Goal: Communication & Community: Answer question/provide support

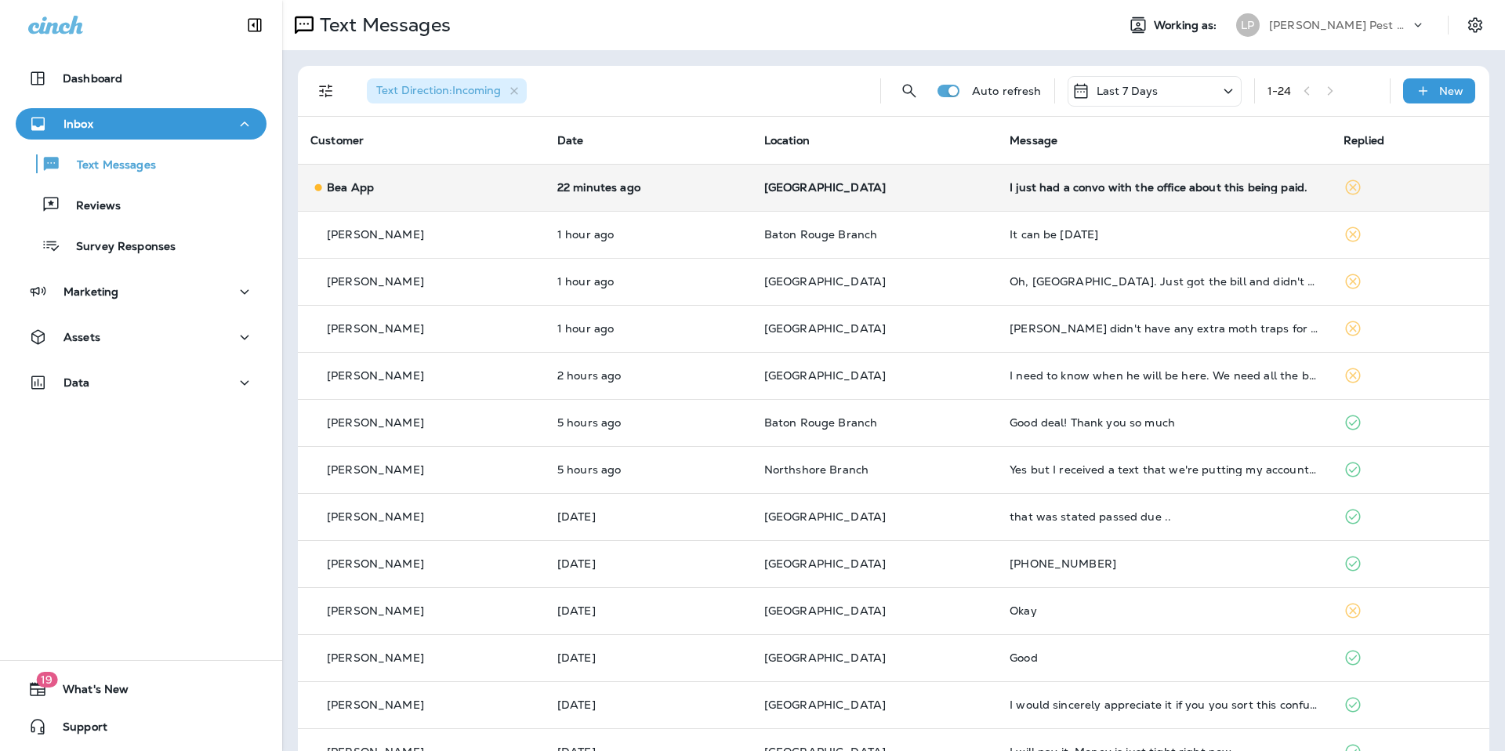
click at [1196, 203] on td "I just had a convo with the office about this being paid." at bounding box center [1164, 187] width 334 height 47
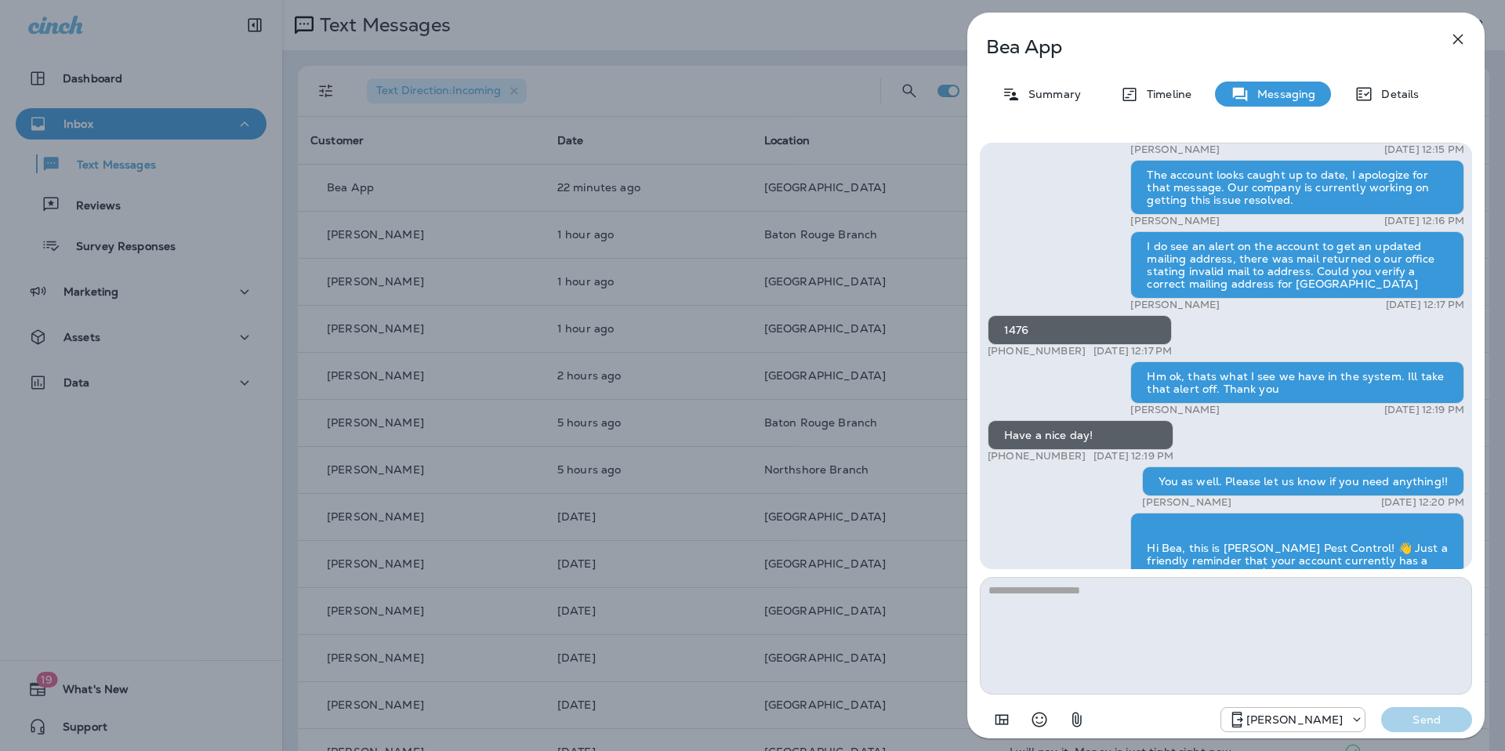
scroll to position [1, 0]
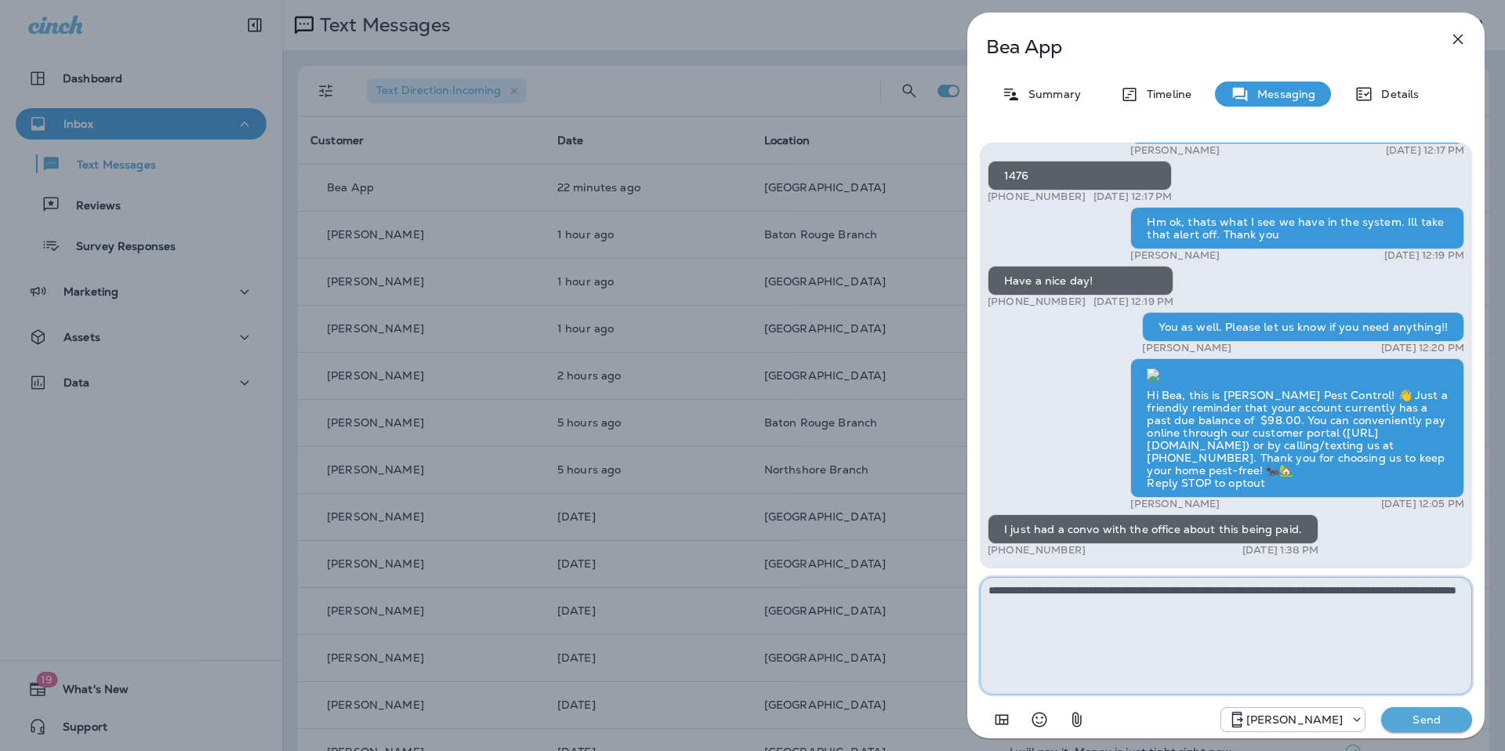
type textarea "**********"
click at [1397, 709] on button "Send" at bounding box center [1427, 719] width 91 height 25
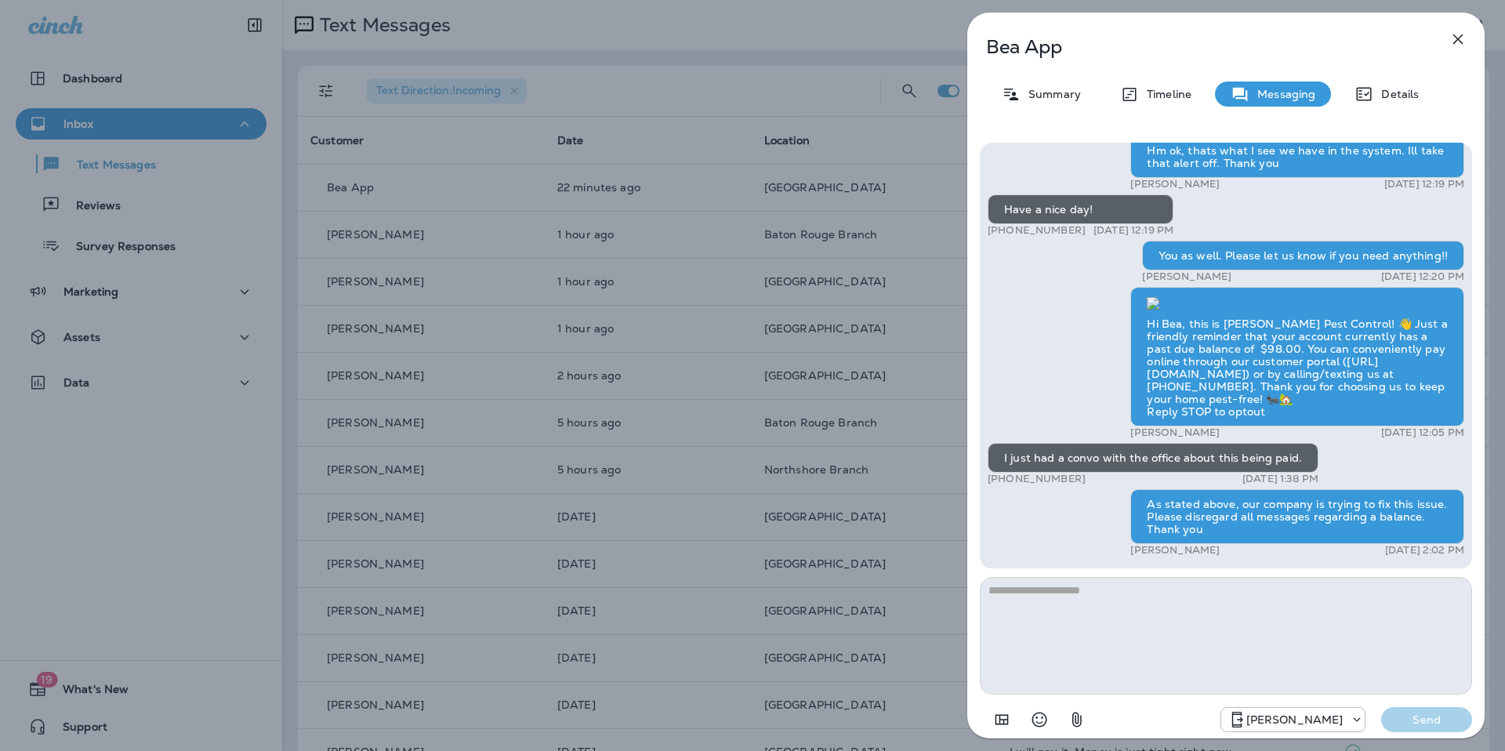
drag, startPoint x: 1084, startPoint y: 481, endPoint x: 983, endPoint y: 481, distance: 101.1
click at [983, 481] on div "Thank you for trusting LaJaunie’s Pest Control with your pest protection needs.…" at bounding box center [1226, 356] width 492 height 427
copy p "+1 (504) 301-6120"
click at [1454, 43] on icon "button" at bounding box center [1458, 39] width 19 height 19
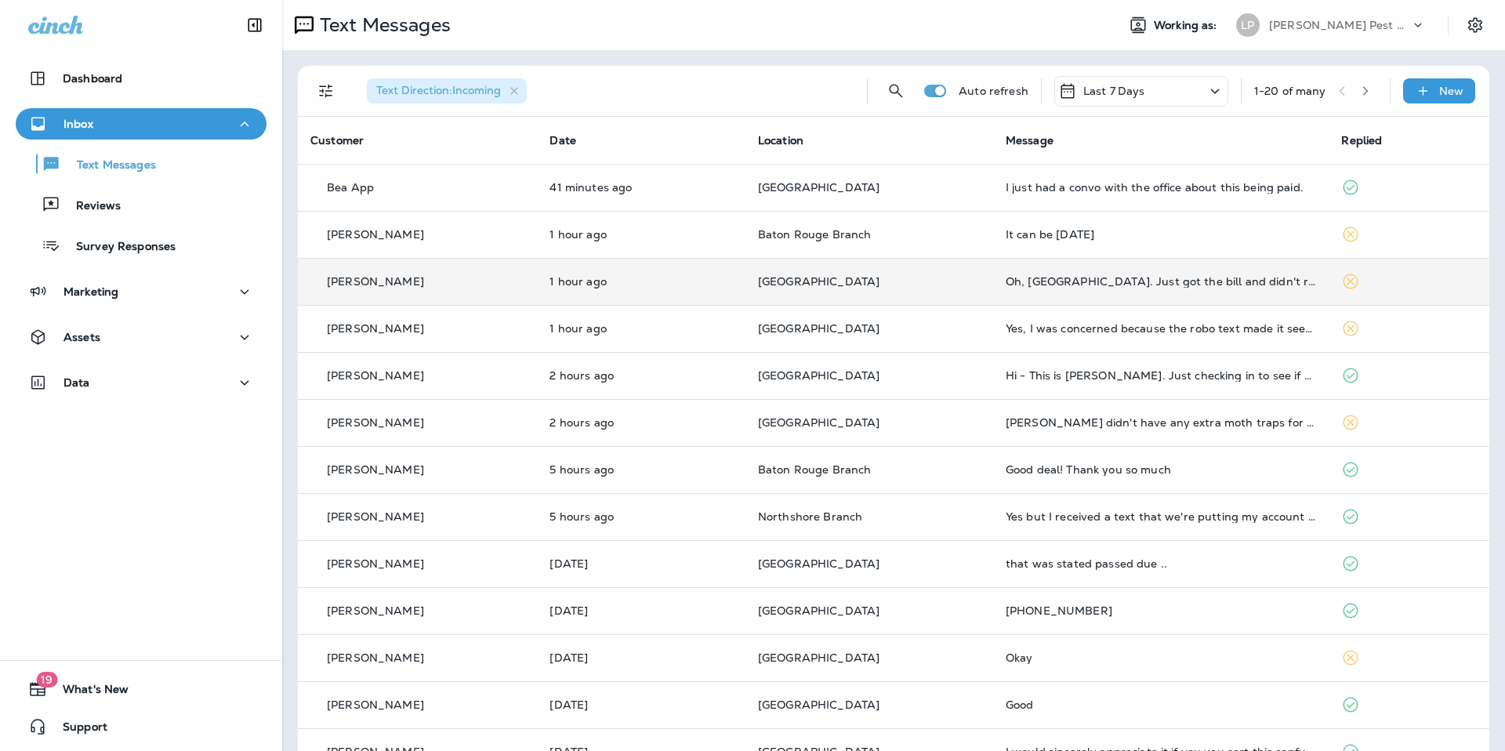
click at [1033, 301] on td "Oh, OK. Just got the bill and didn't realize the charges were monthly but the s…" at bounding box center [1161, 281] width 336 height 47
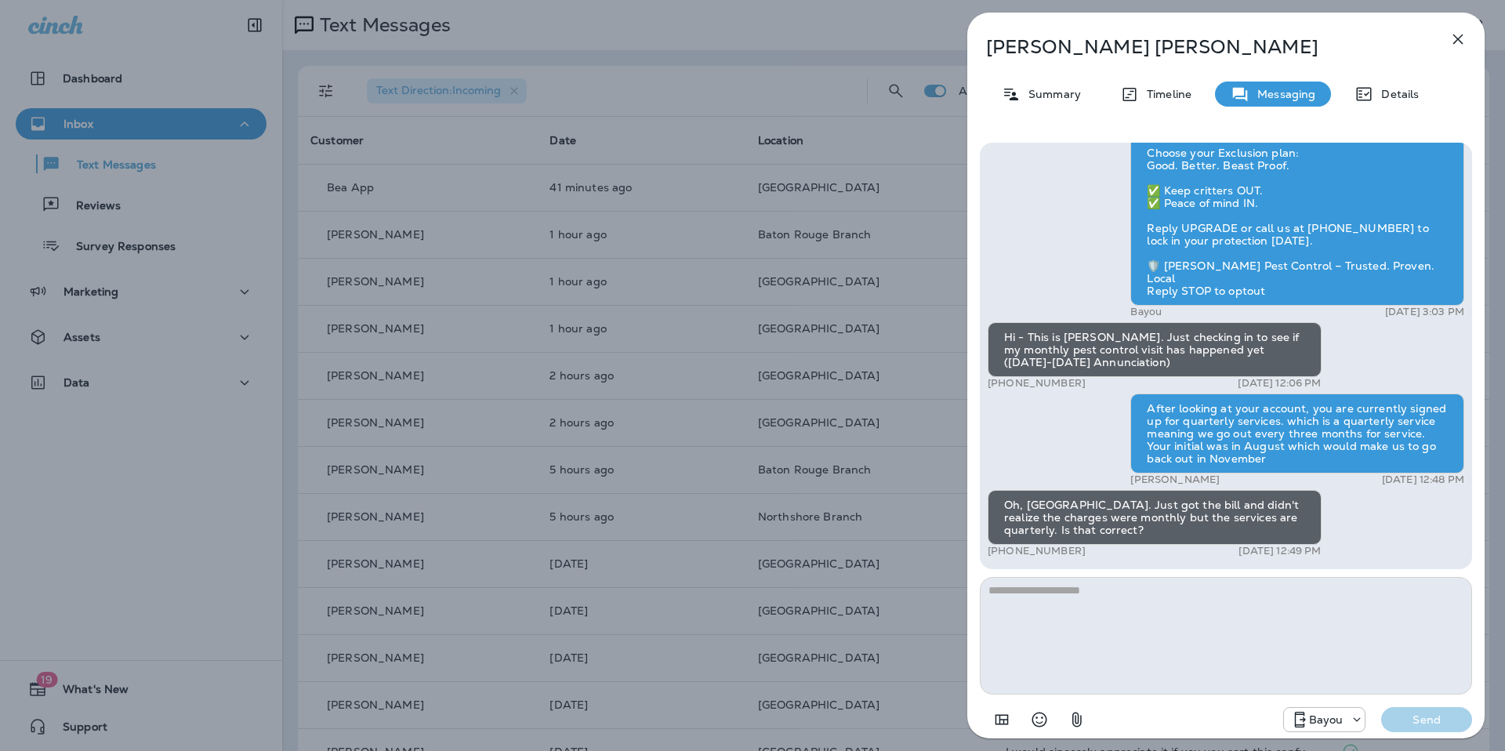
click at [1120, 644] on textarea at bounding box center [1226, 636] width 492 height 118
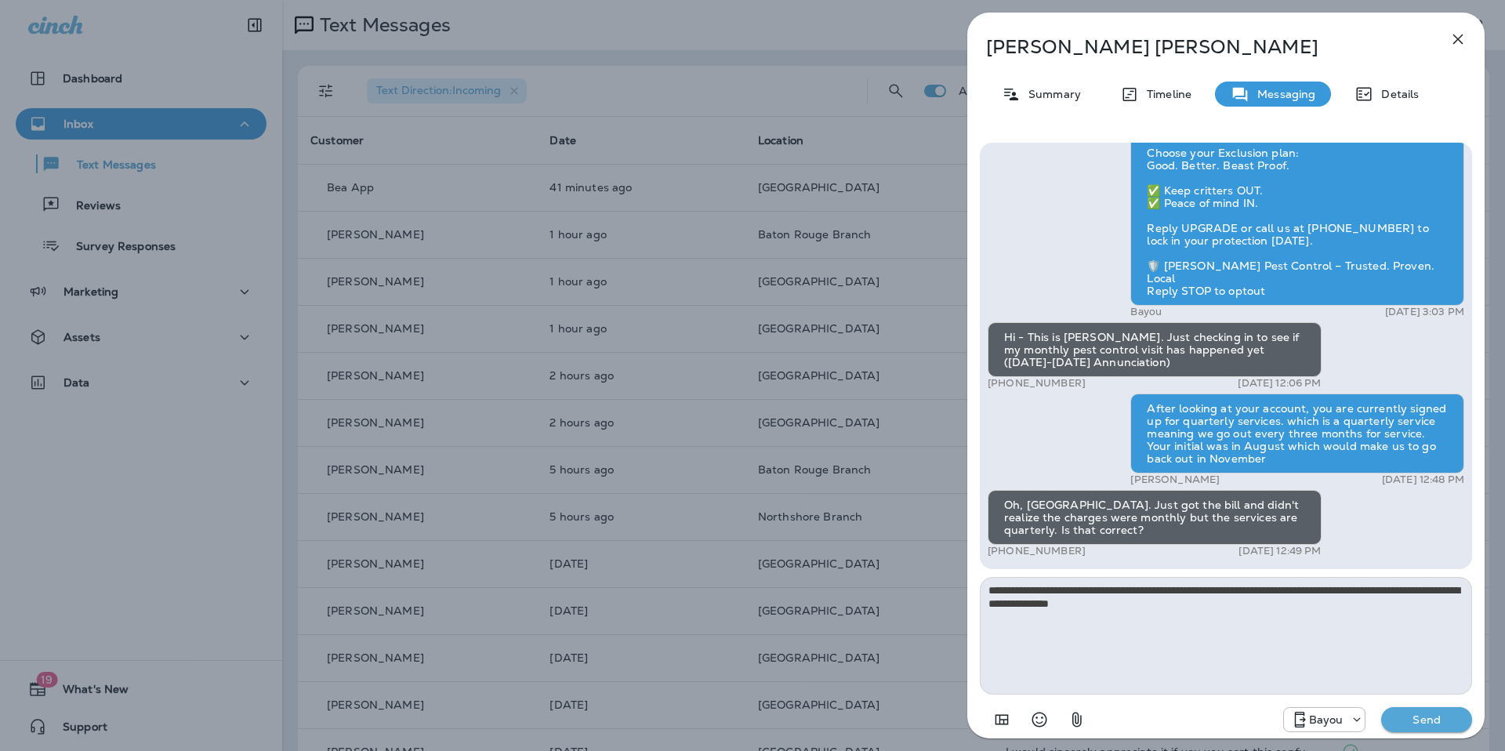
type textarea "**********"
click at [1433, 732] on div "Bayou Send" at bounding box center [1226, 715] width 492 height 41
click at [1432, 721] on p "Send" at bounding box center [1427, 720] width 66 height 14
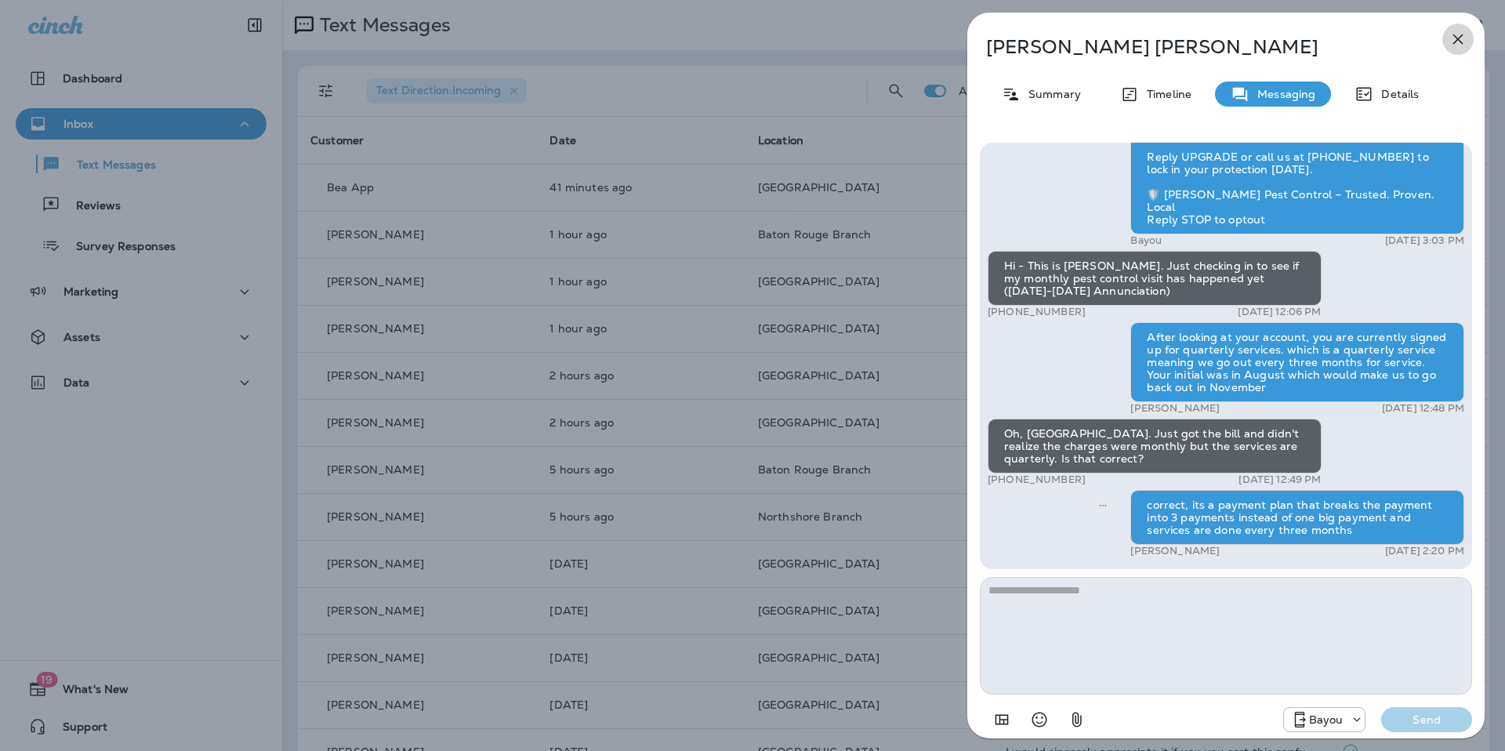
click at [1461, 40] on icon "button" at bounding box center [1458, 39] width 19 height 19
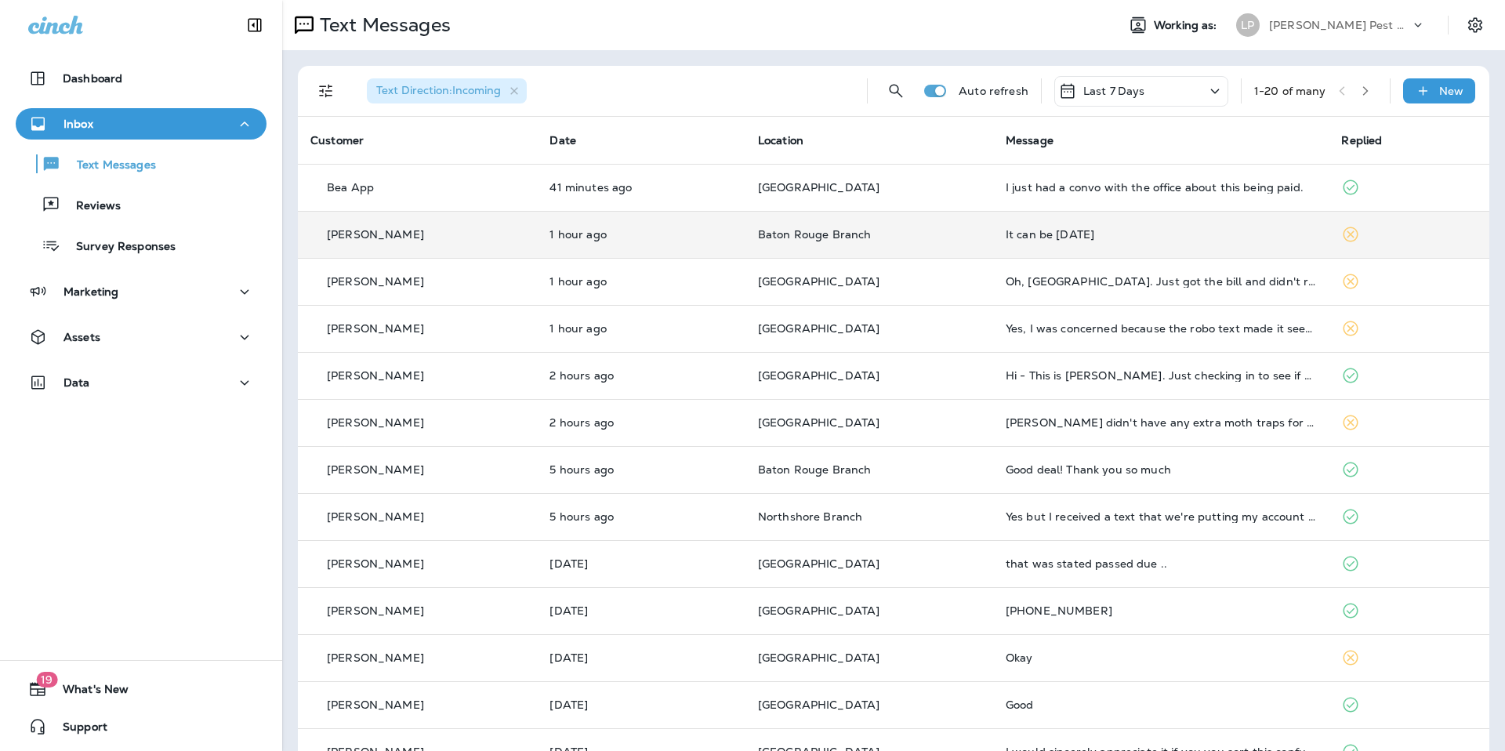
click at [1023, 224] on td "It can be [DATE]" at bounding box center [1161, 234] width 336 height 47
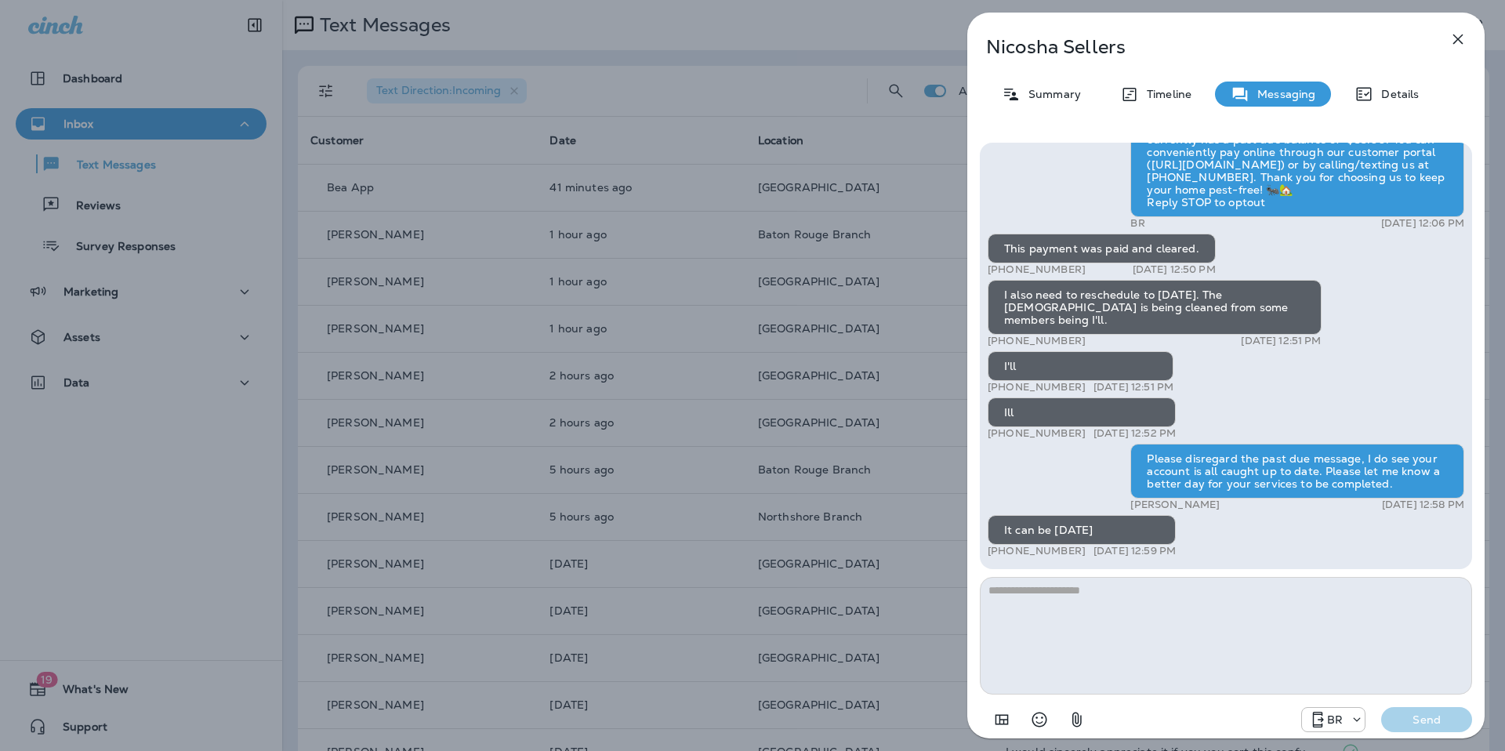
scroll to position [1, 0]
type textarea "**********"
click at [1465, 721] on button "Send" at bounding box center [1427, 719] width 91 height 25
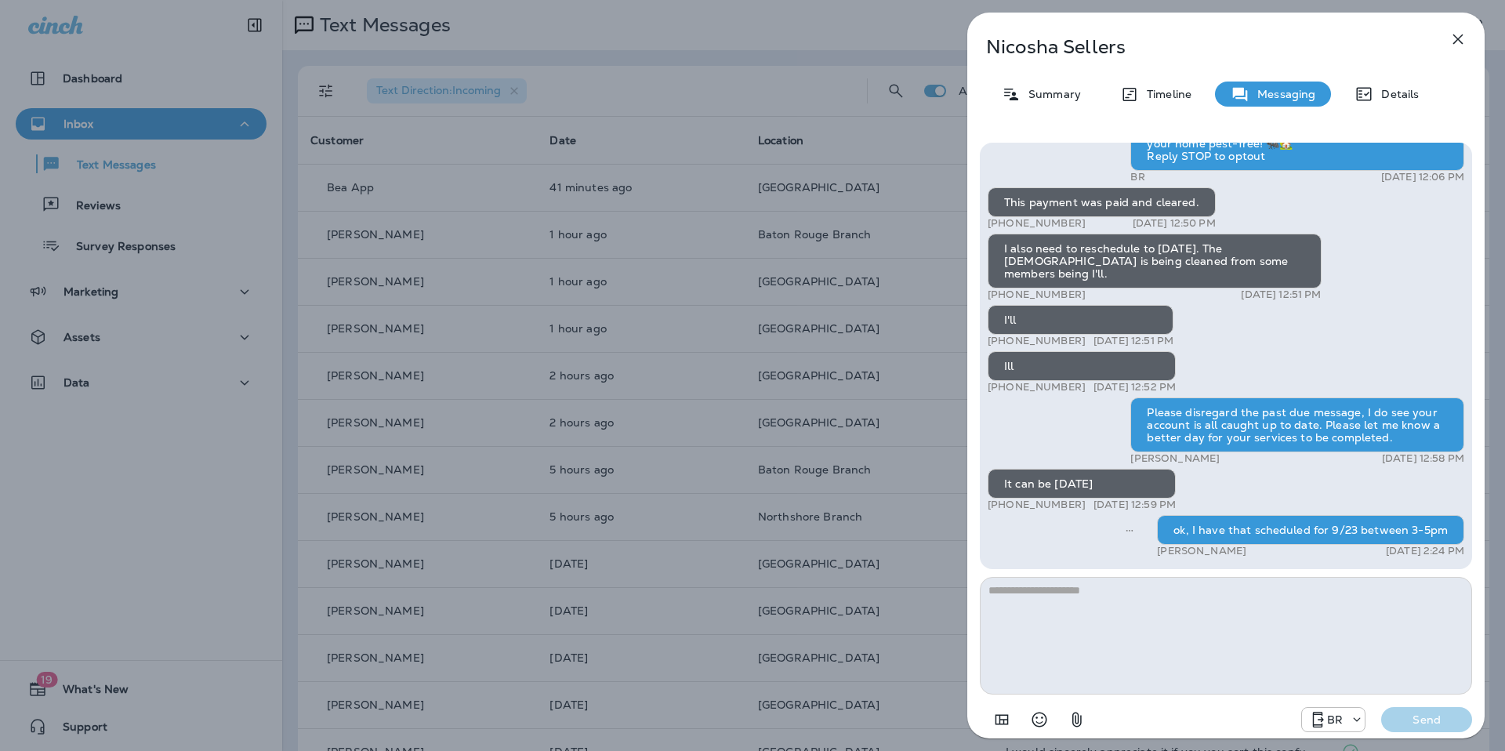
click at [1466, 39] on icon "button" at bounding box center [1458, 39] width 19 height 19
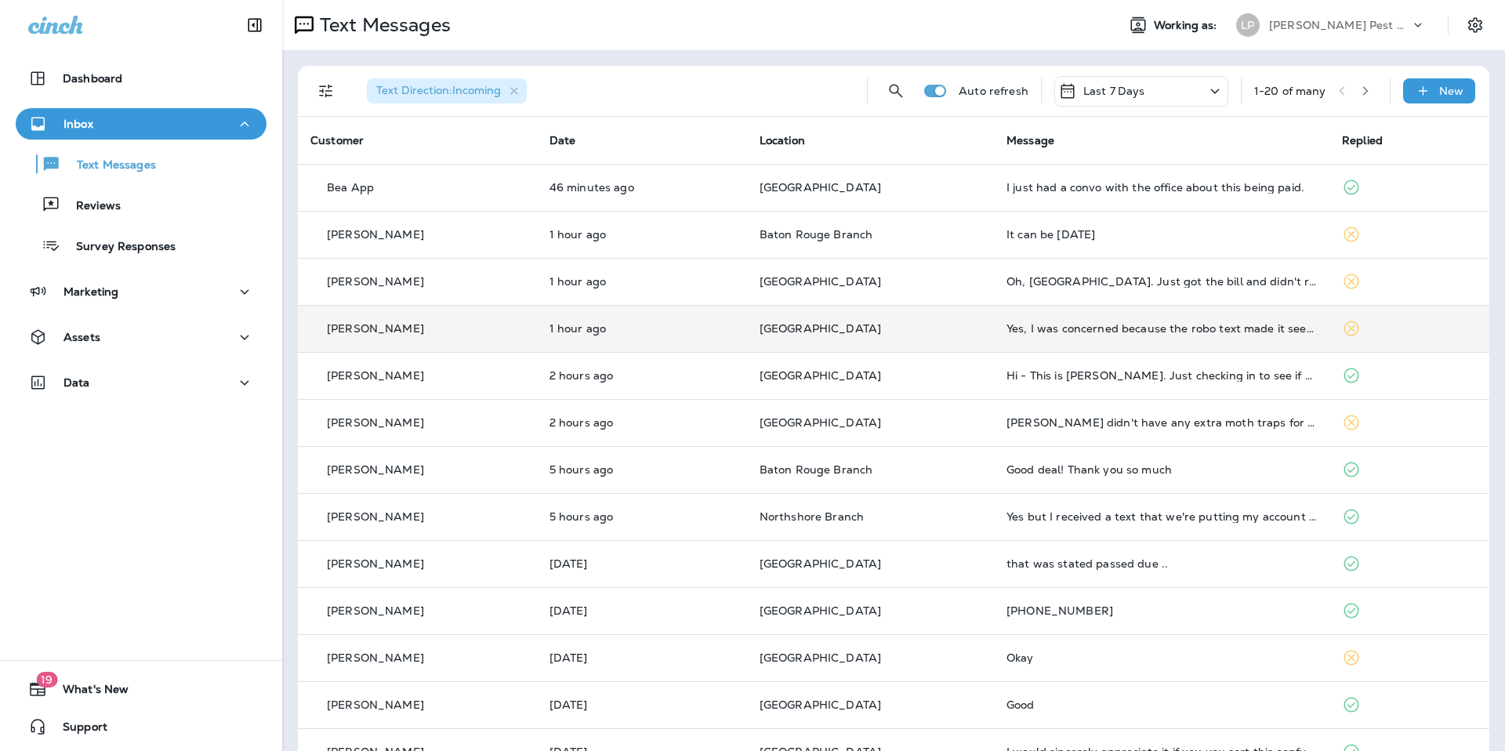
click at [1023, 339] on td "Yes, I was concerned because the robo text made it seem like the service alread…" at bounding box center [1162, 328] width 336 height 47
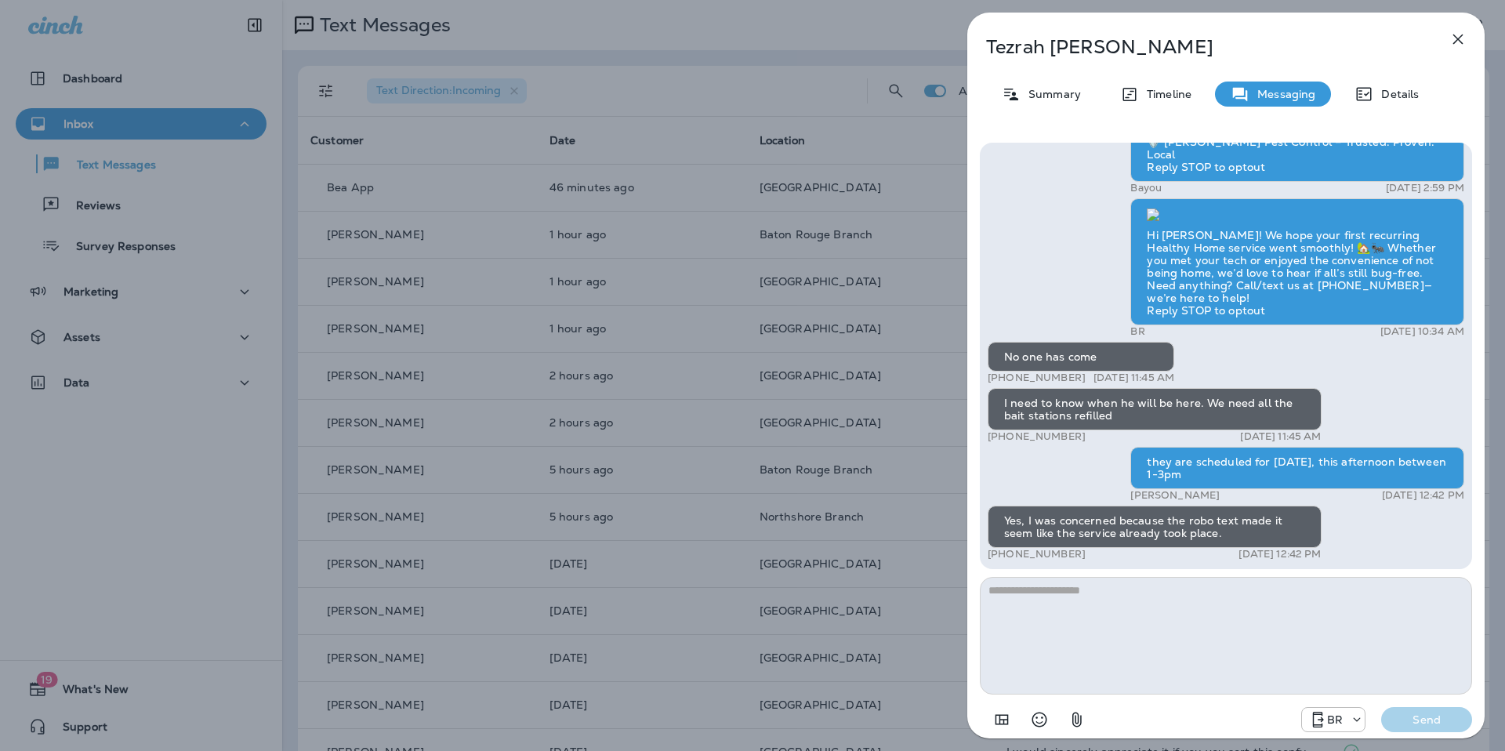
scroll to position [1, 0]
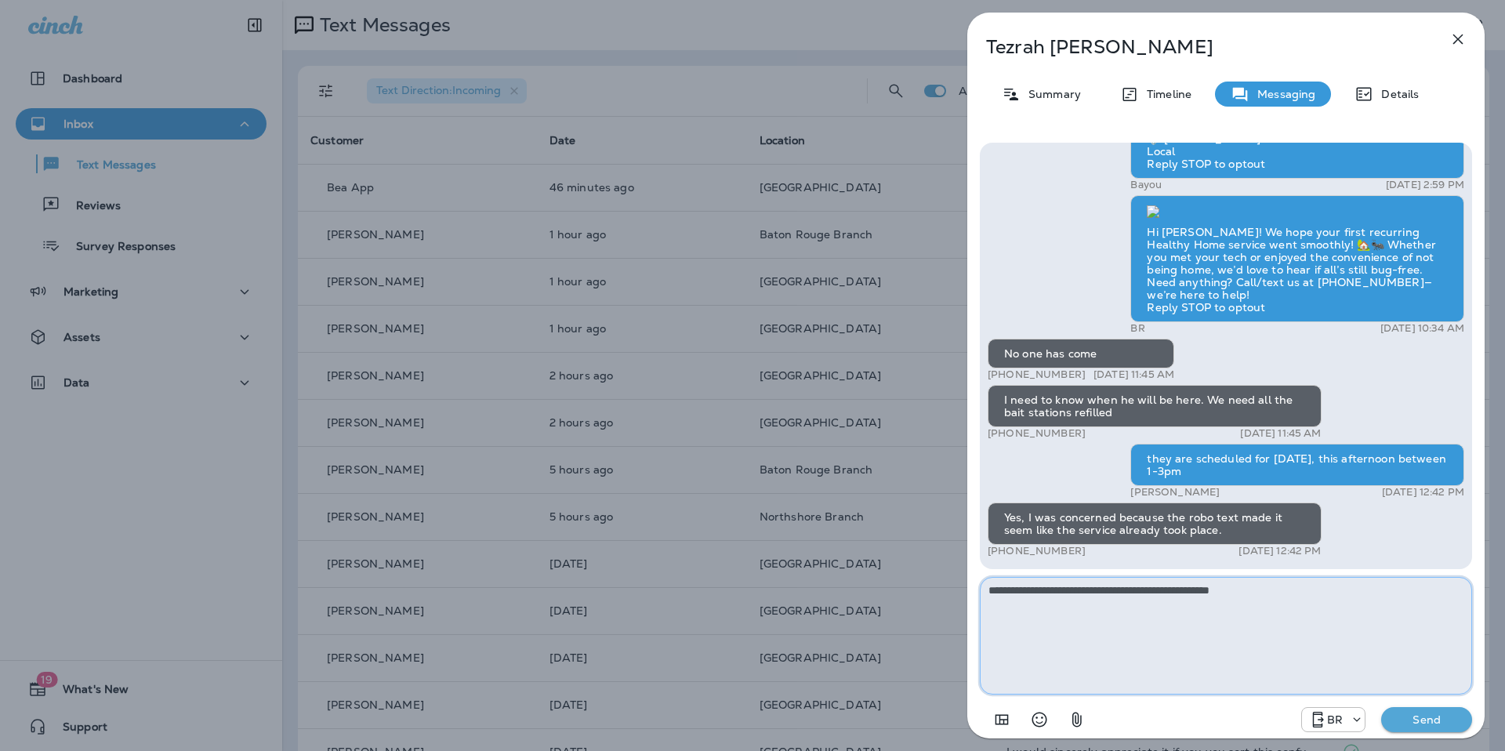
click at [1215, 594] on textarea "**********" at bounding box center [1226, 636] width 492 height 118
click at [1226, 591] on textarea "**********" at bounding box center [1226, 636] width 492 height 118
click at [1110, 668] on textarea "**********" at bounding box center [1226, 636] width 492 height 118
type textarea "**********"
click at [1429, 716] on p "Send" at bounding box center [1427, 720] width 66 height 14
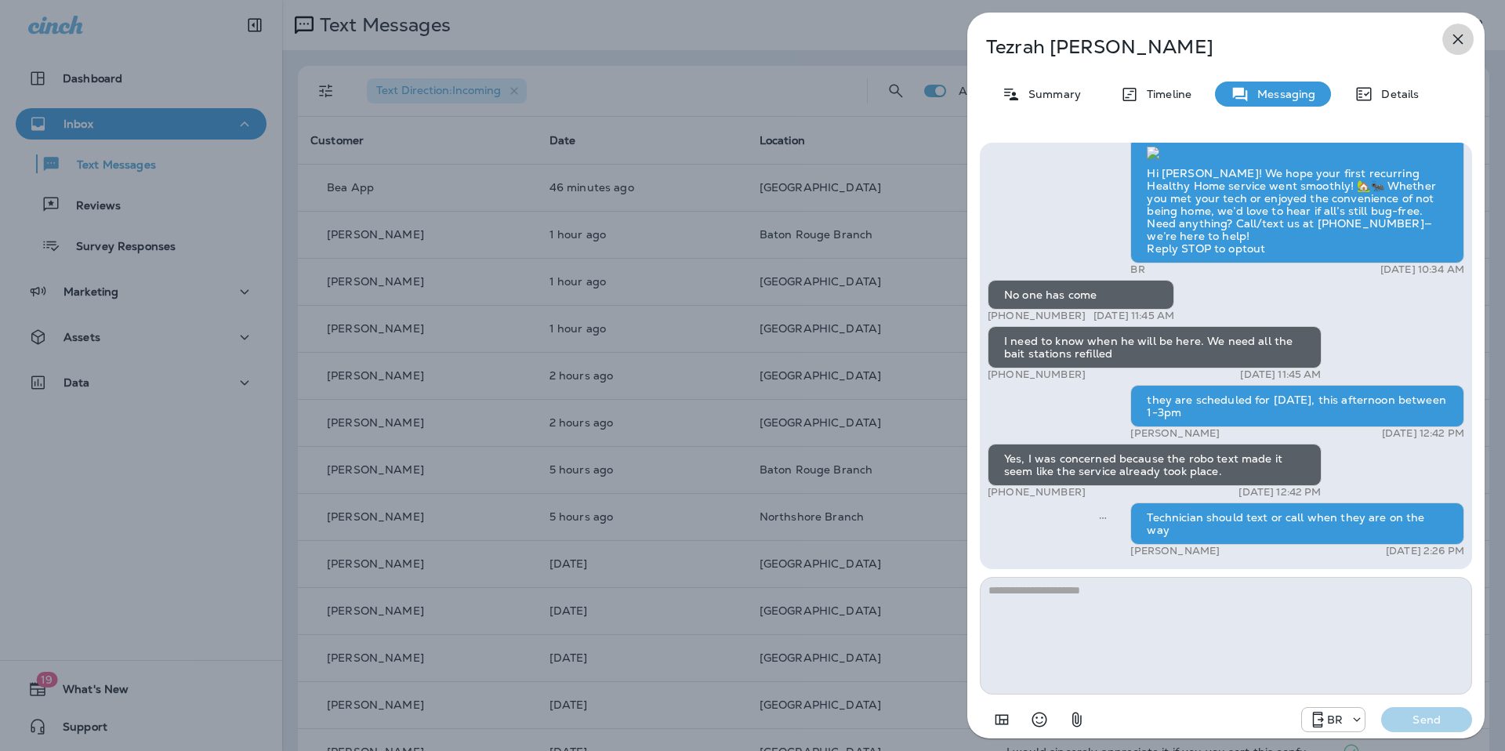
click at [1459, 45] on icon "button" at bounding box center [1458, 39] width 19 height 19
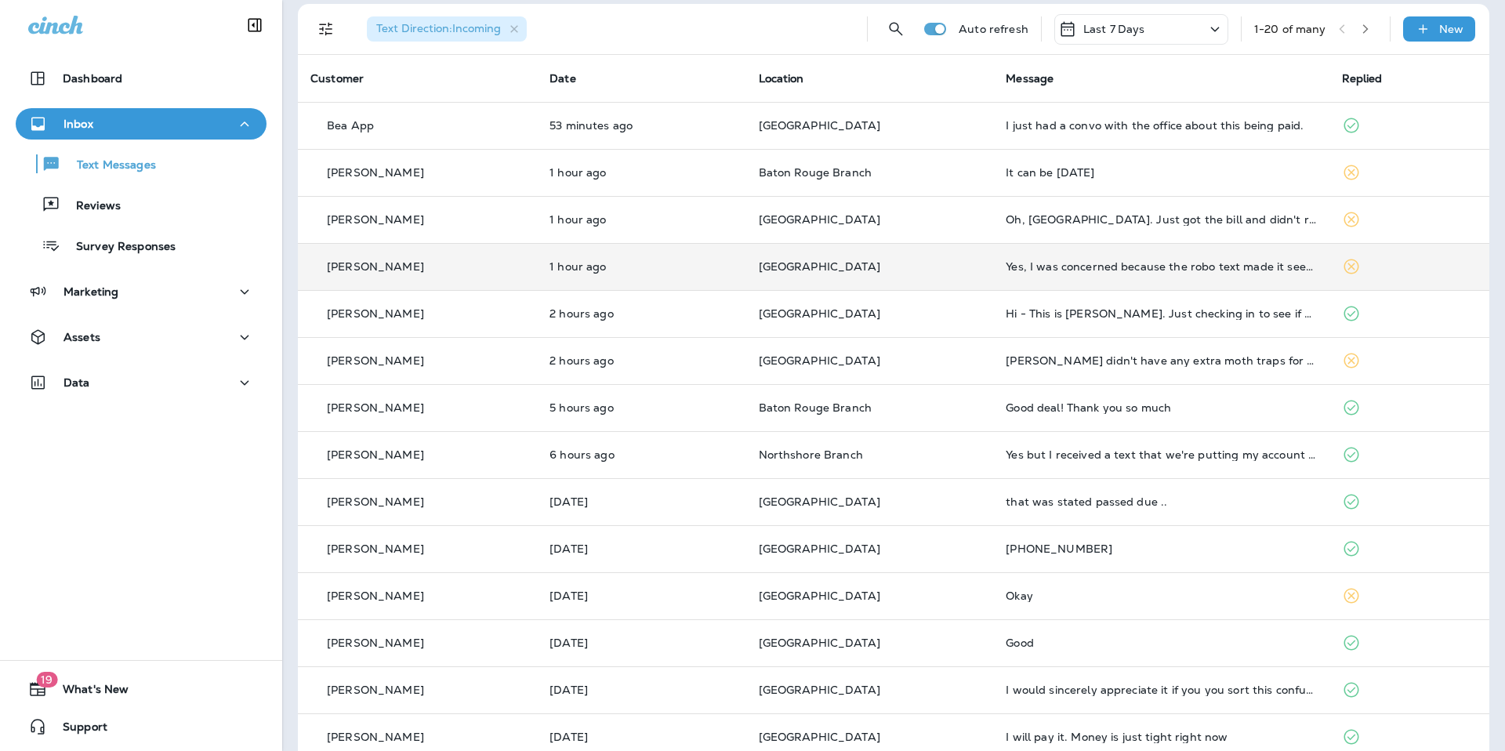
scroll to position [64, 0]
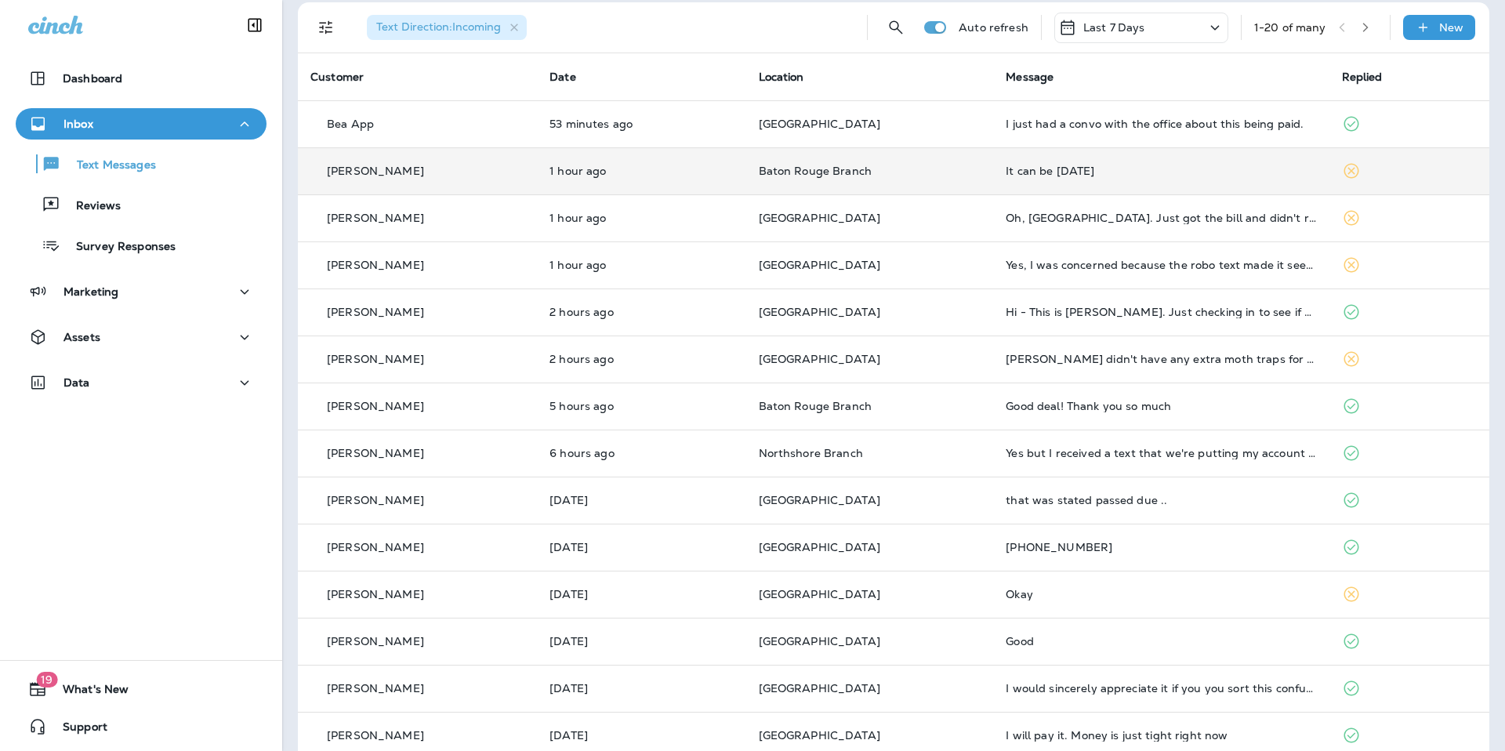
click at [1037, 172] on div "It can be [DATE]" at bounding box center [1161, 171] width 310 height 13
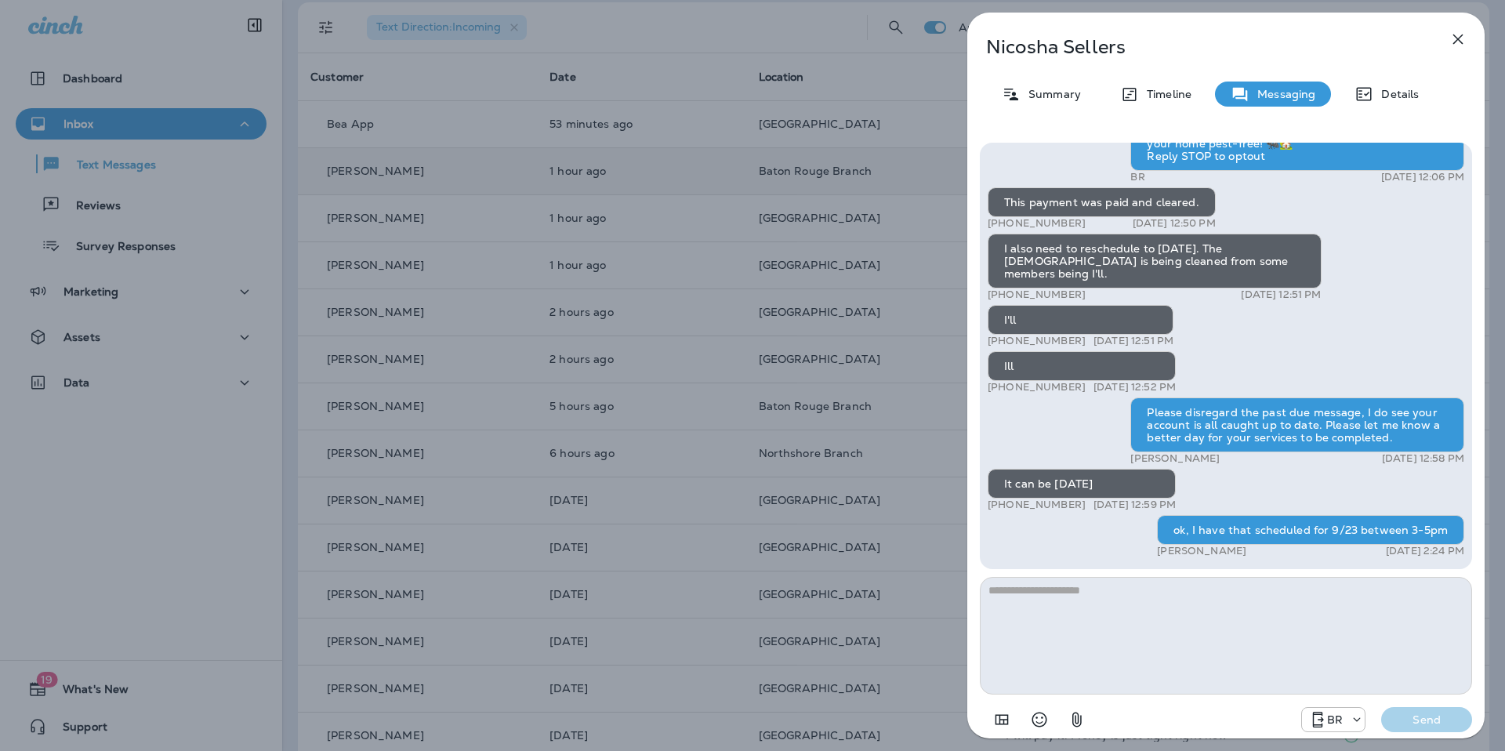
click at [1463, 42] on icon "button" at bounding box center [1458, 39] width 19 height 19
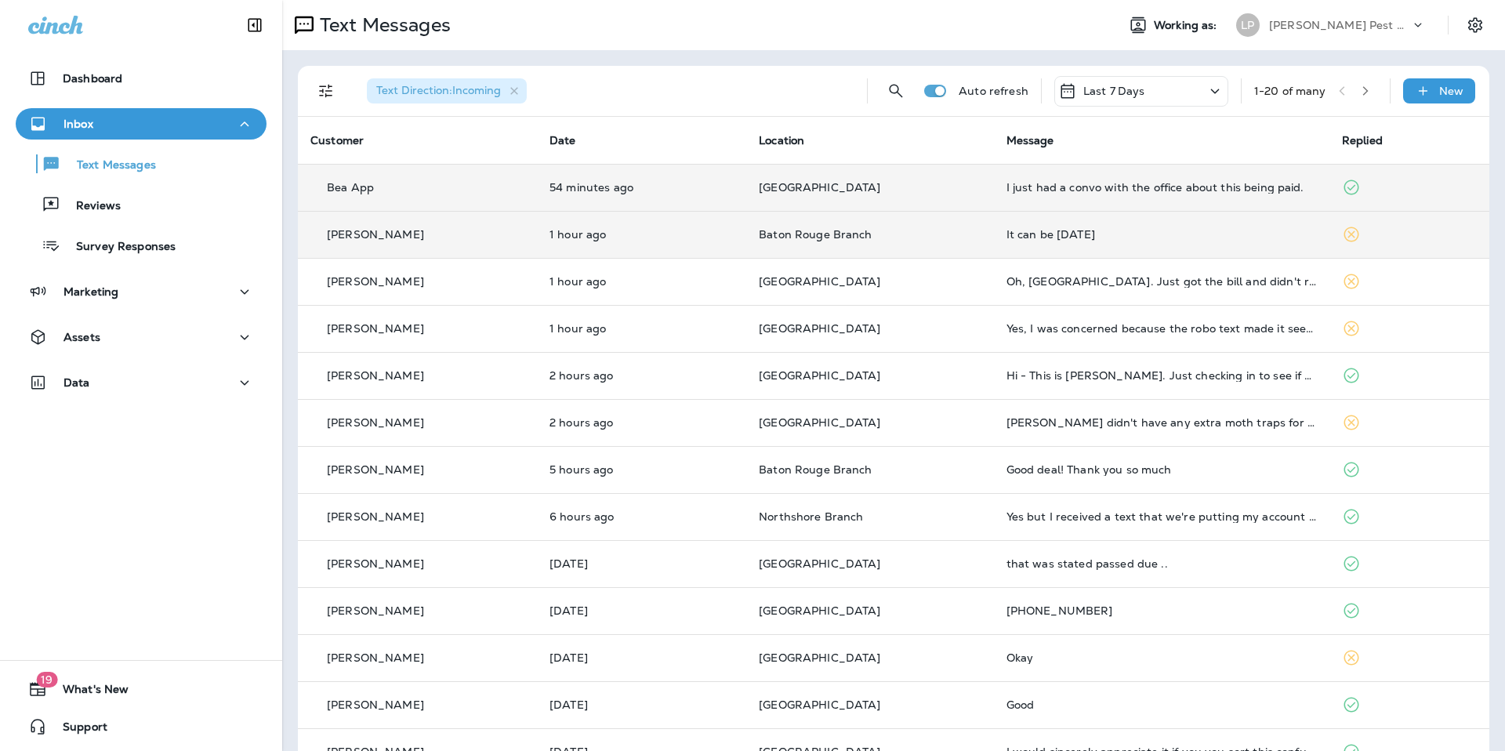
click at [1114, 203] on td "I just had a convo with the office about this being paid." at bounding box center [1162, 187] width 336 height 47
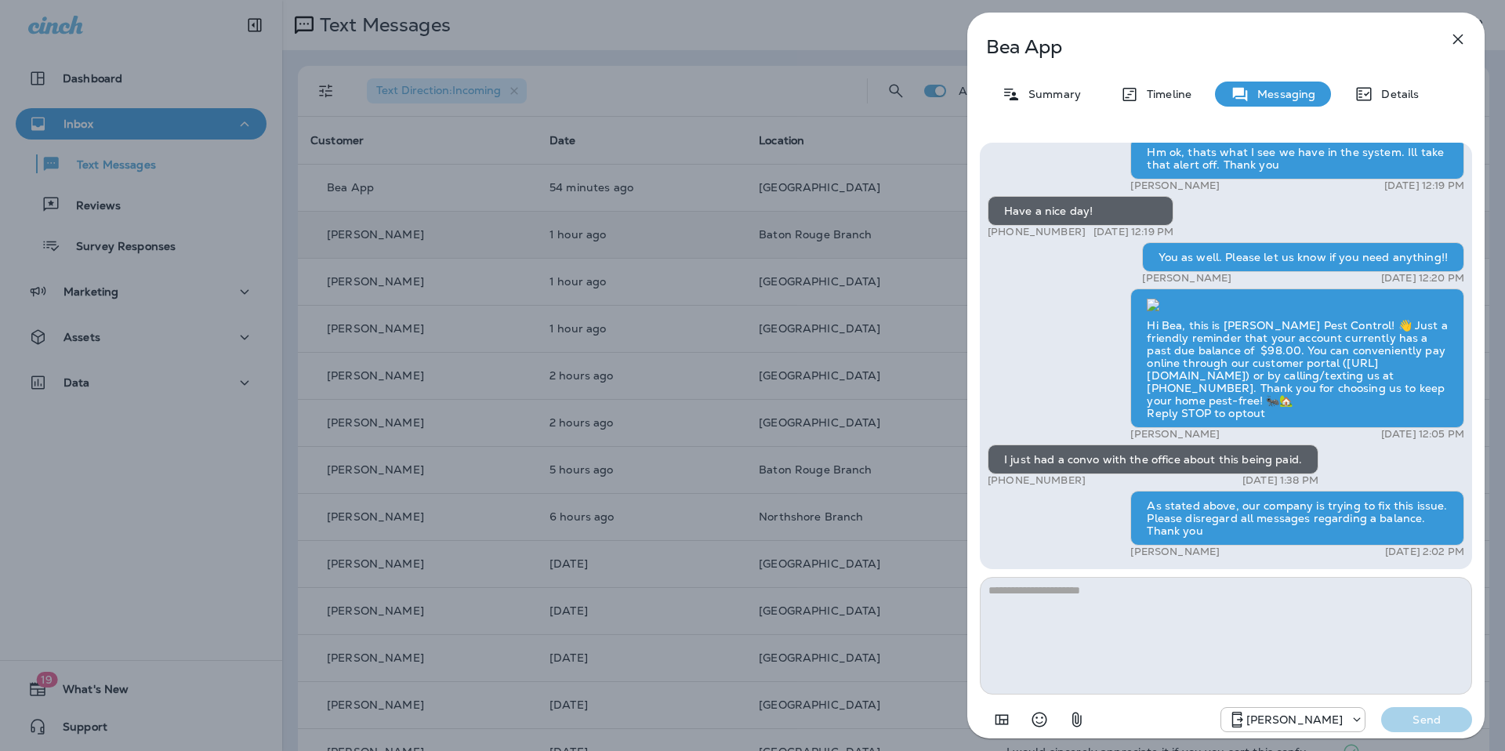
scroll to position [1, 0]
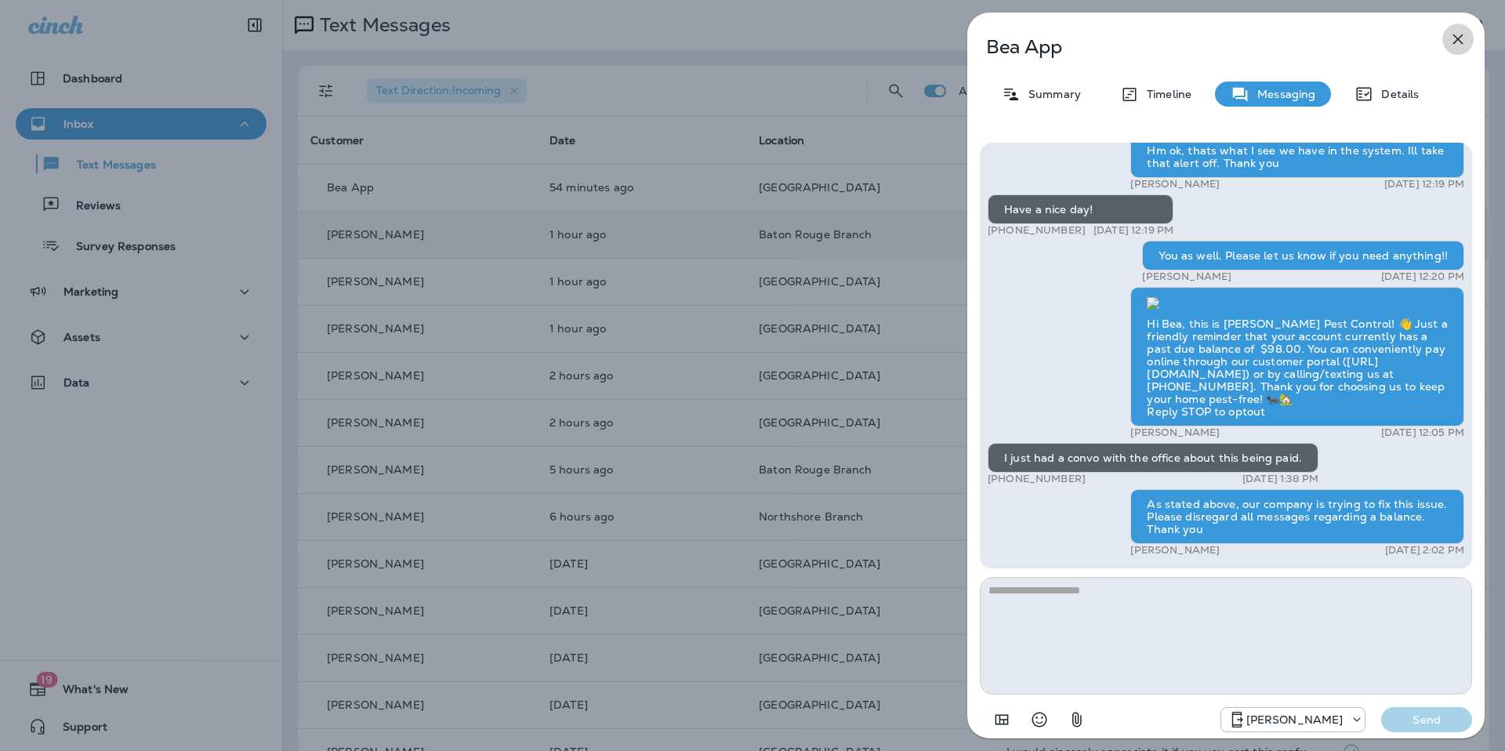
click at [1469, 31] on button "button" at bounding box center [1458, 39] width 31 height 31
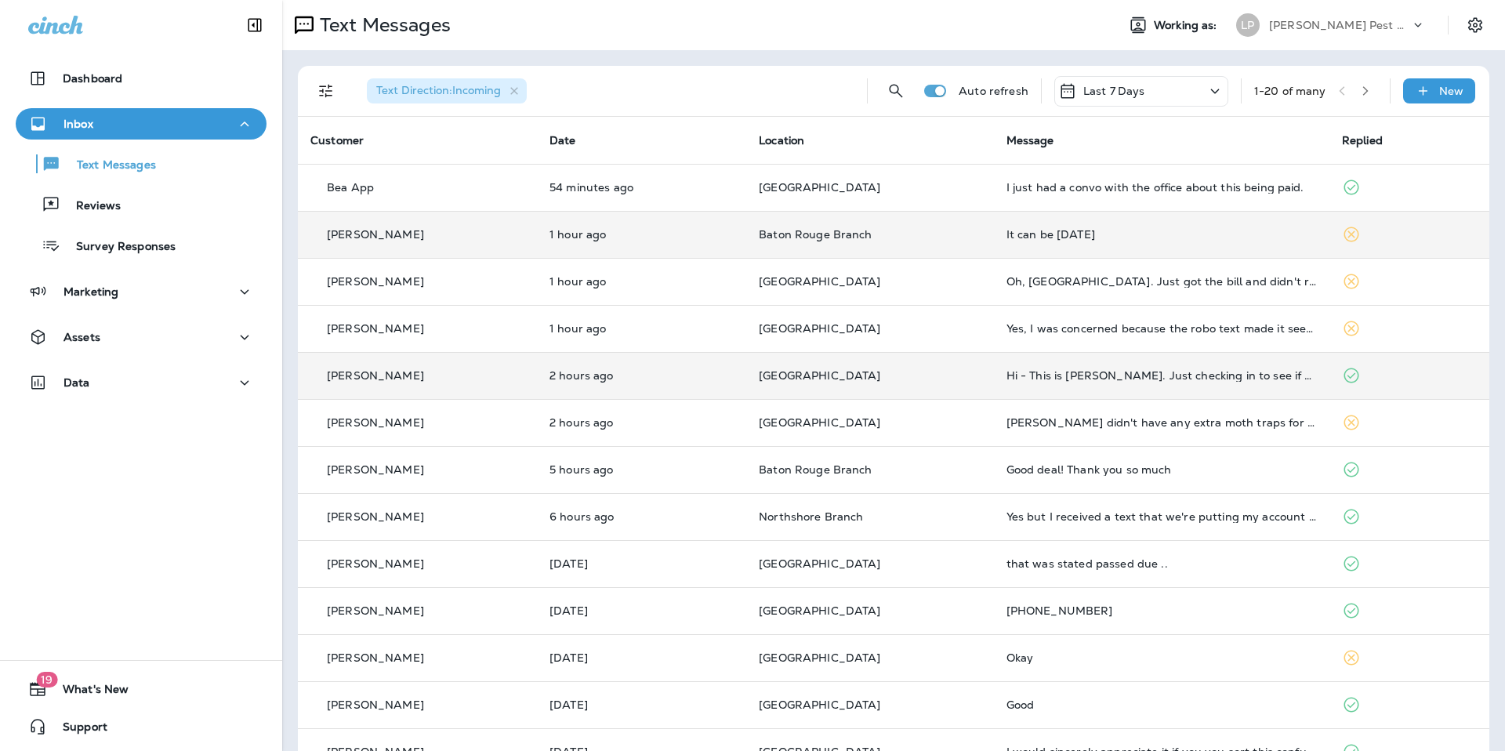
click at [982, 367] on td "[GEOGRAPHIC_DATA]" at bounding box center [870, 375] width 248 height 47
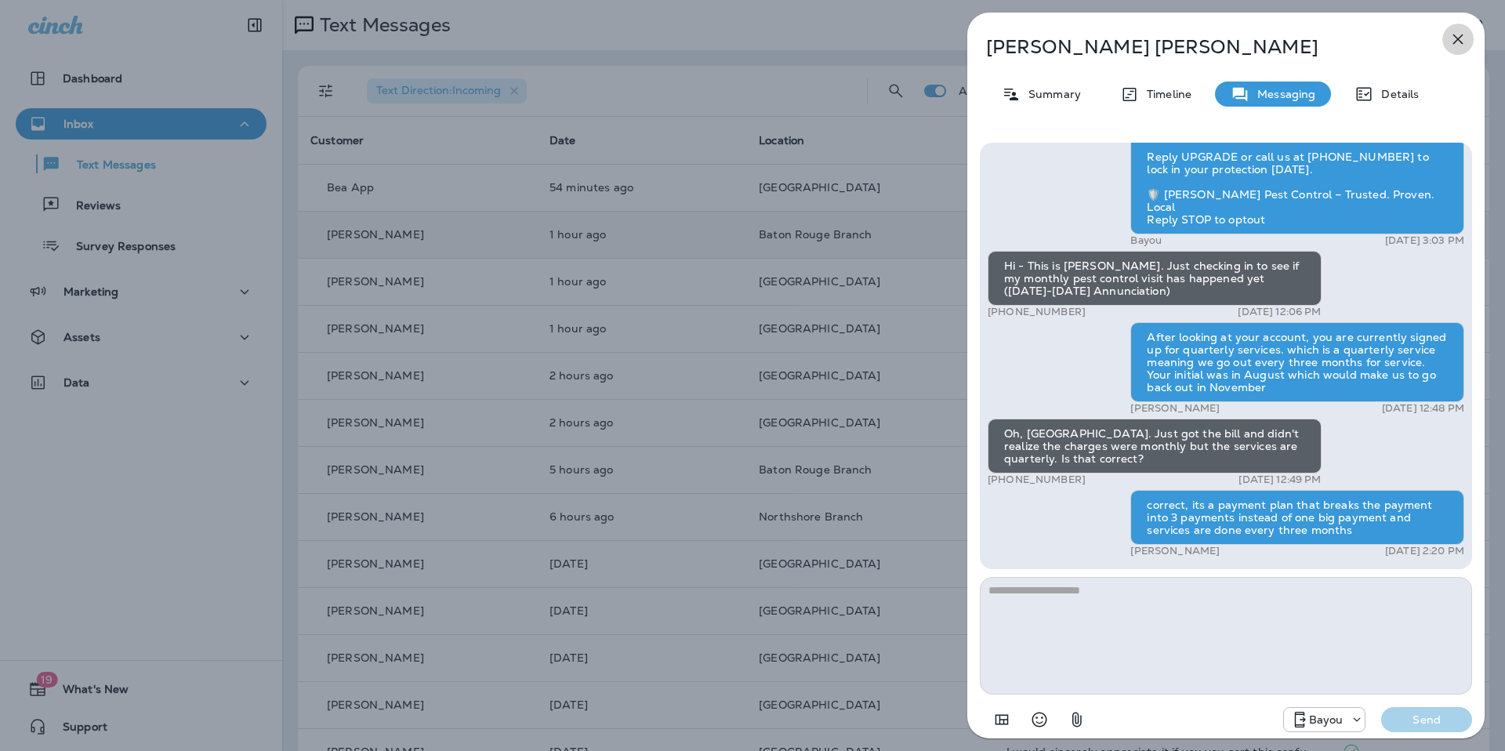
click at [1468, 30] on button "button" at bounding box center [1458, 39] width 31 height 31
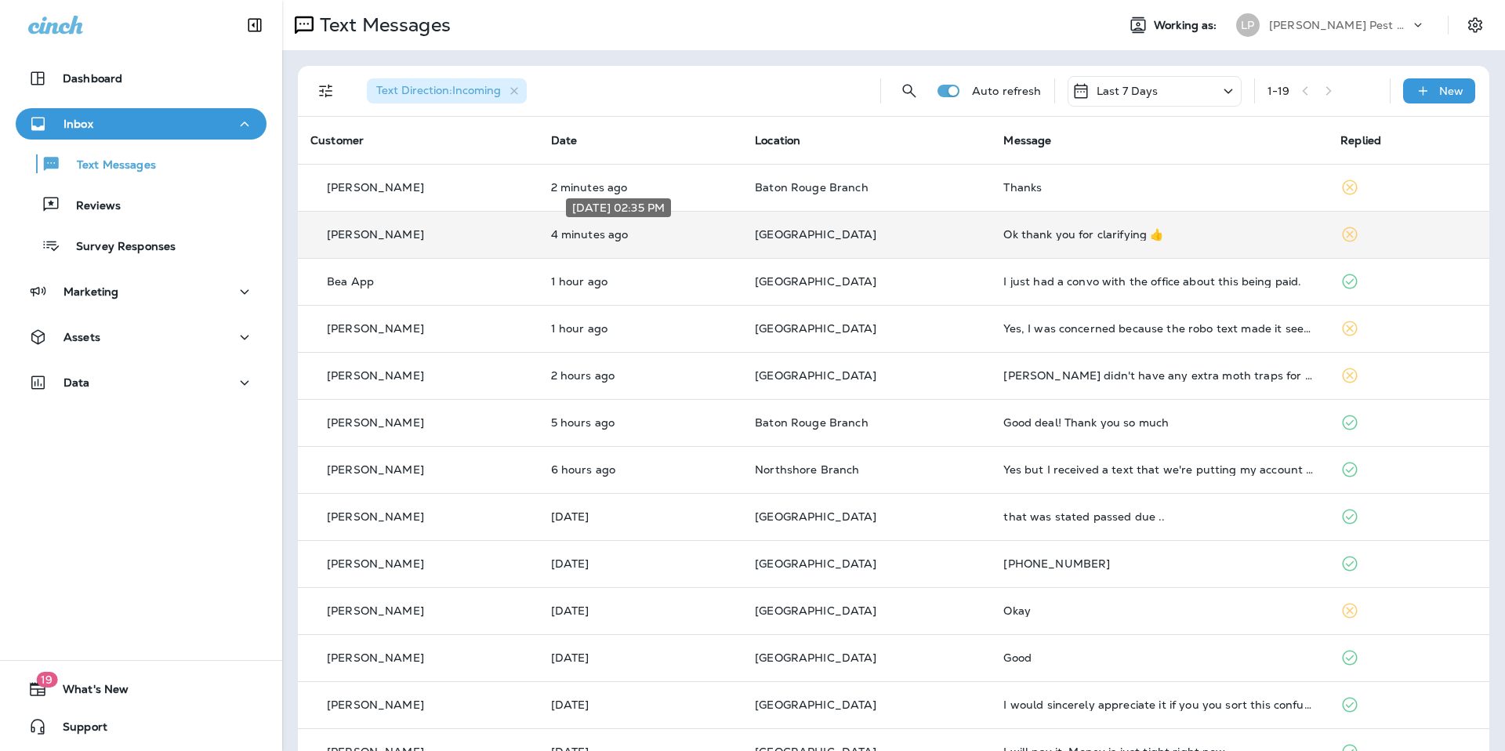
click at [727, 234] on p "4 minutes ago" at bounding box center [641, 234] width 180 height 13
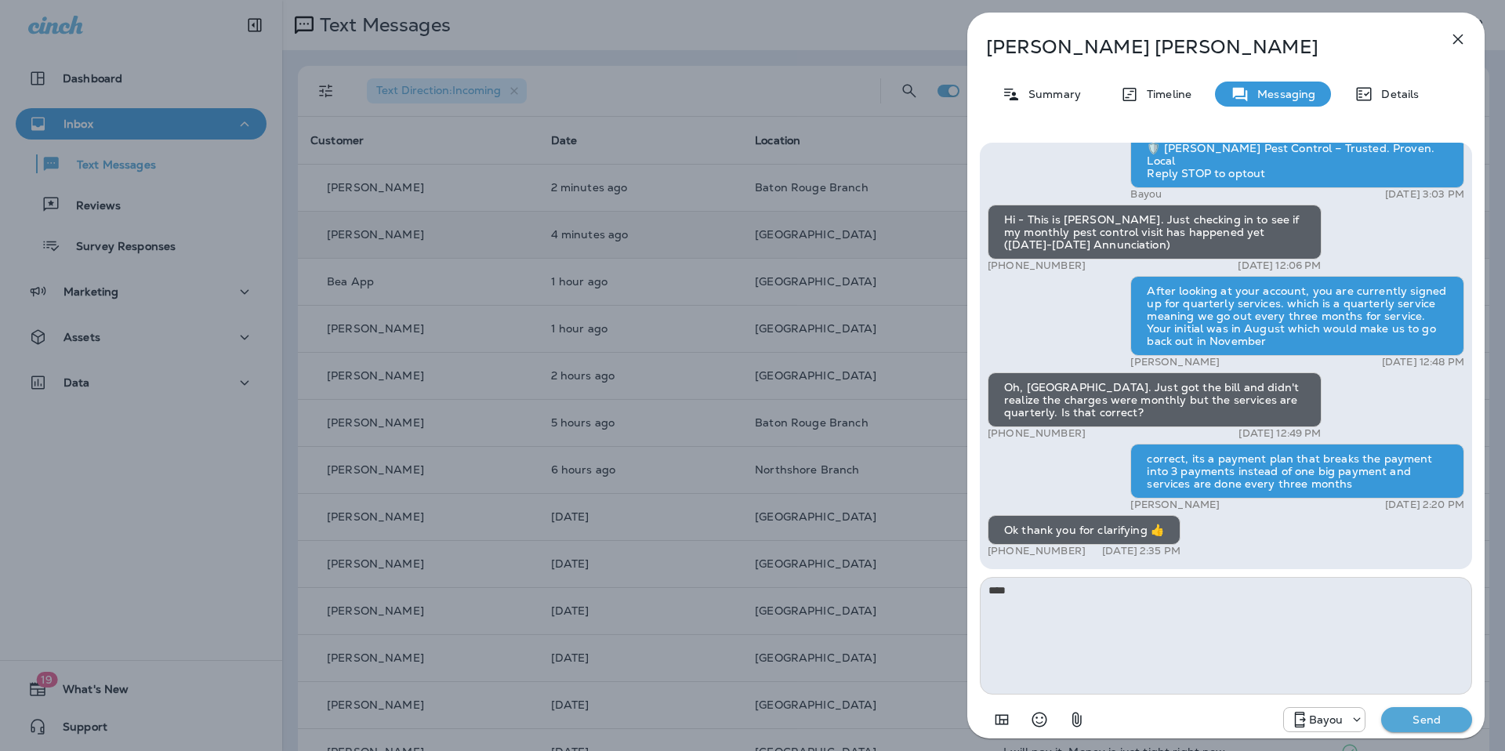
type textarea "****"
click at [1410, 734] on div "Bayou Send" at bounding box center [1226, 715] width 492 height 41
click at [1410, 725] on p "Send" at bounding box center [1427, 720] width 66 height 14
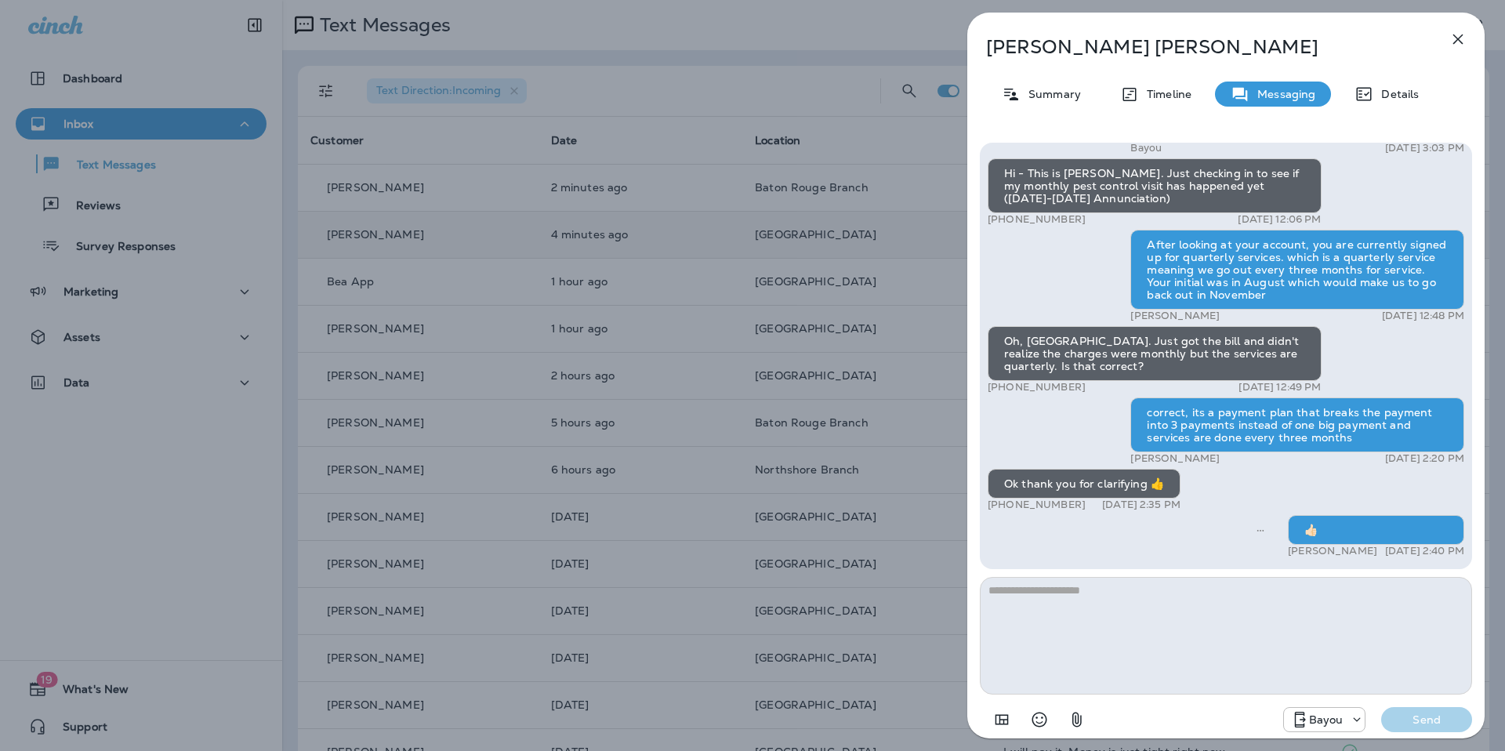
click at [1458, 38] on icon "button" at bounding box center [1459, 39] width 10 height 10
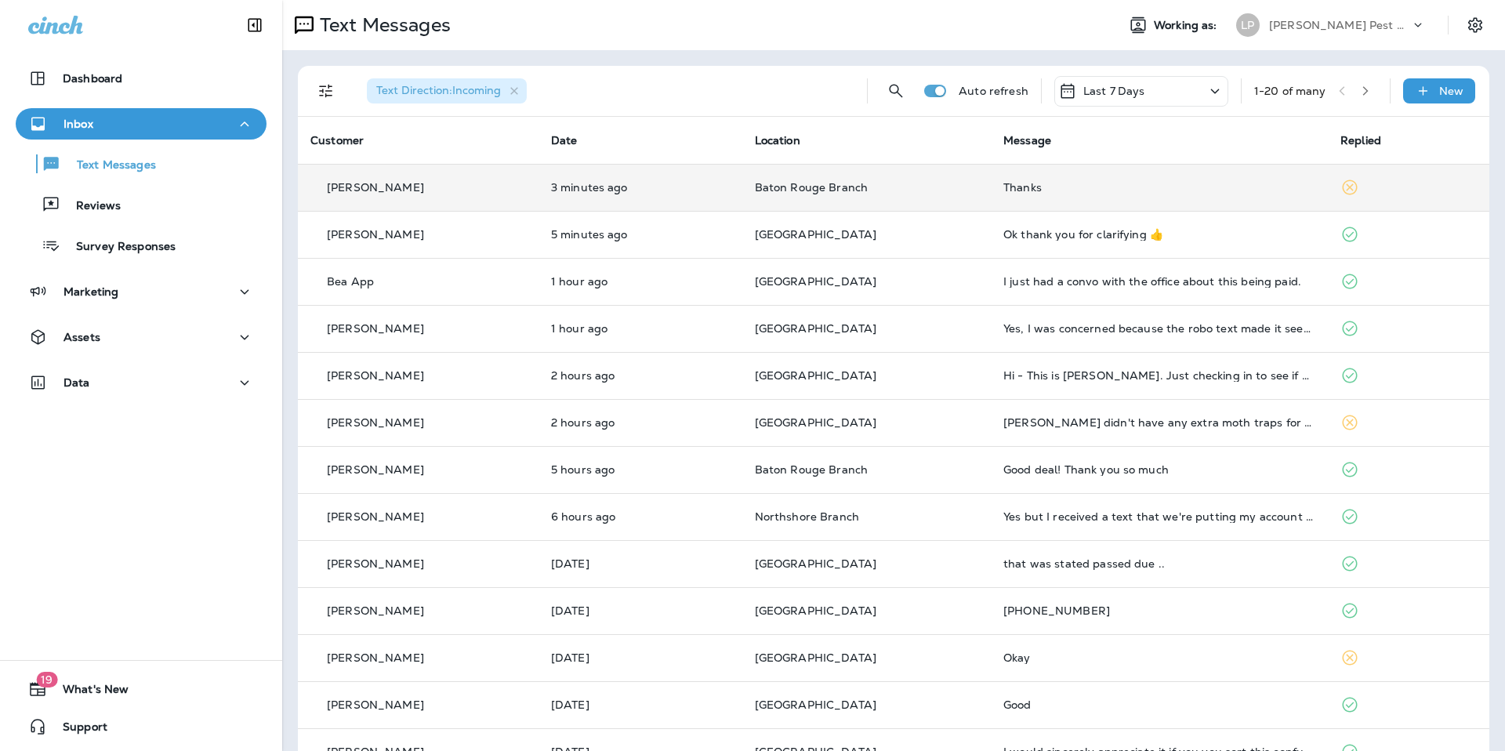
click at [976, 182] on td "Baton Rouge Branch" at bounding box center [867, 187] width 249 height 47
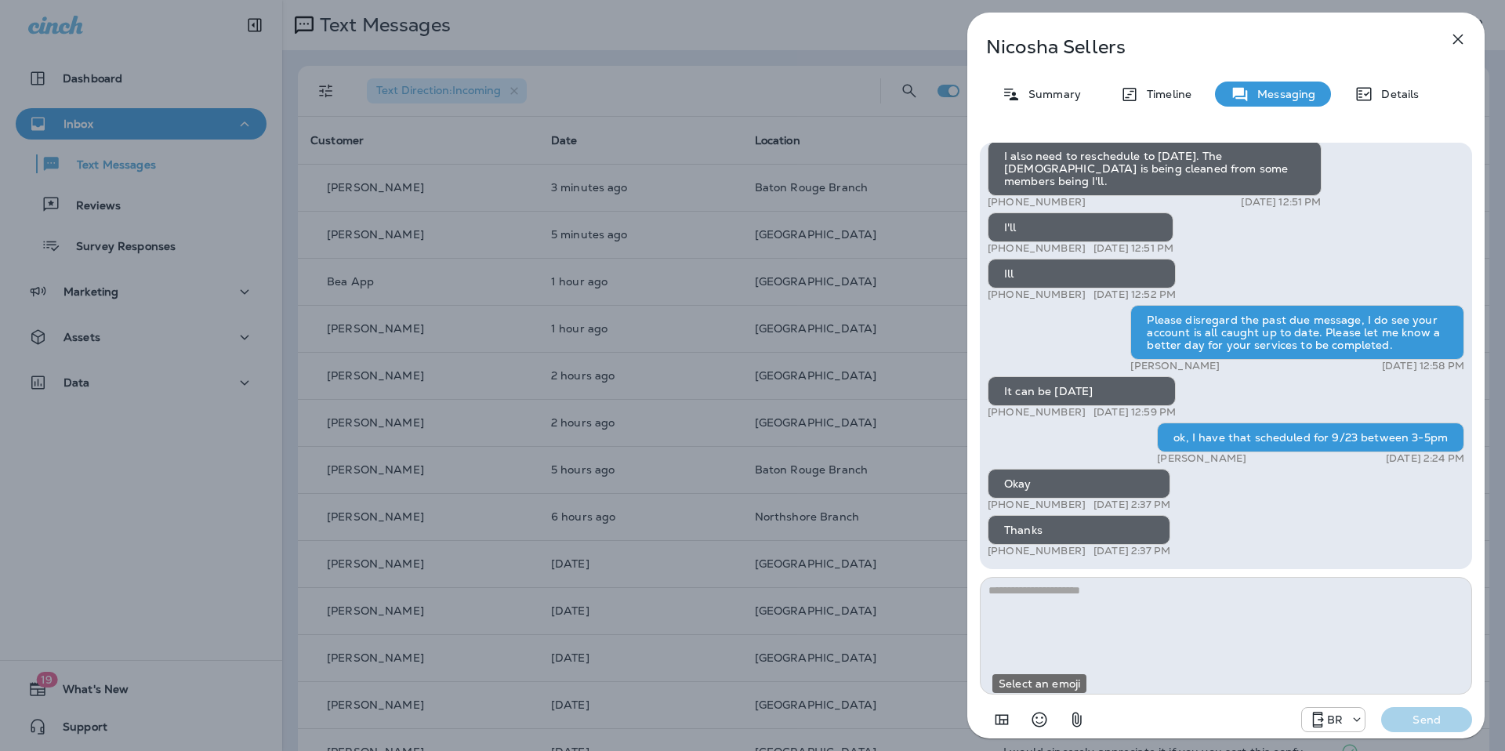
click at [1033, 714] on icon "Select an emoji" at bounding box center [1039, 719] width 19 height 19
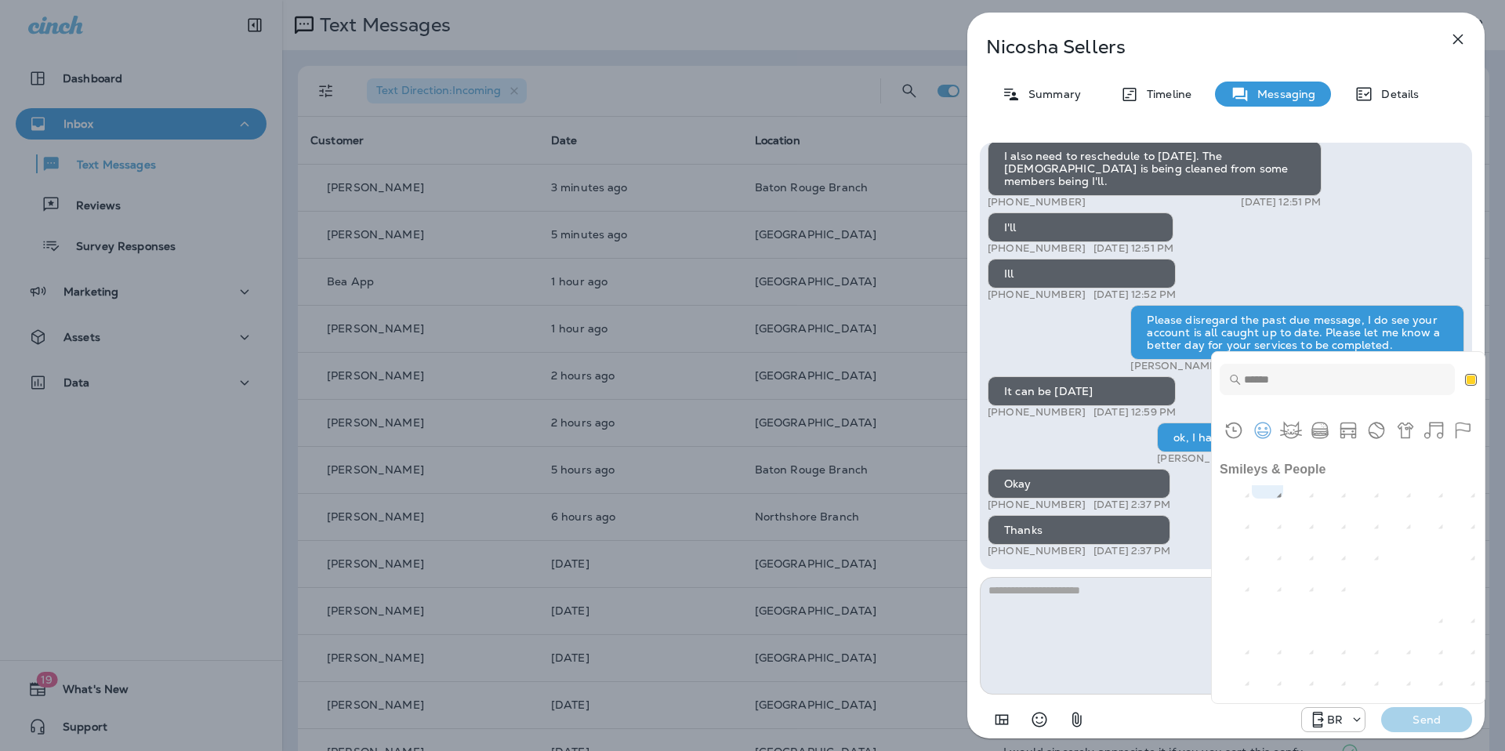
scroll to position [738, 0]
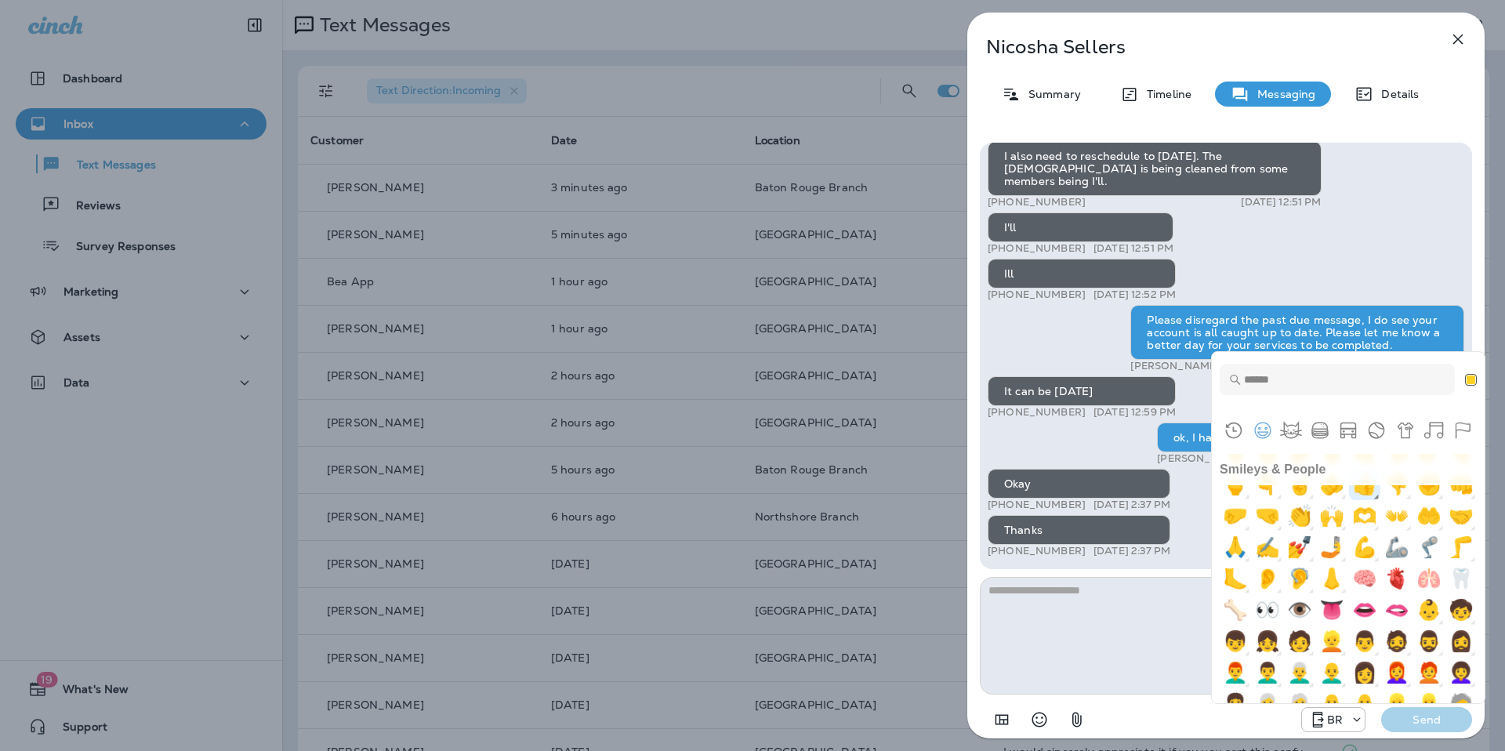
click at [1381, 500] on img "+1" at bounding box center [1364, 484] width 31 height 31
type textarea "**"
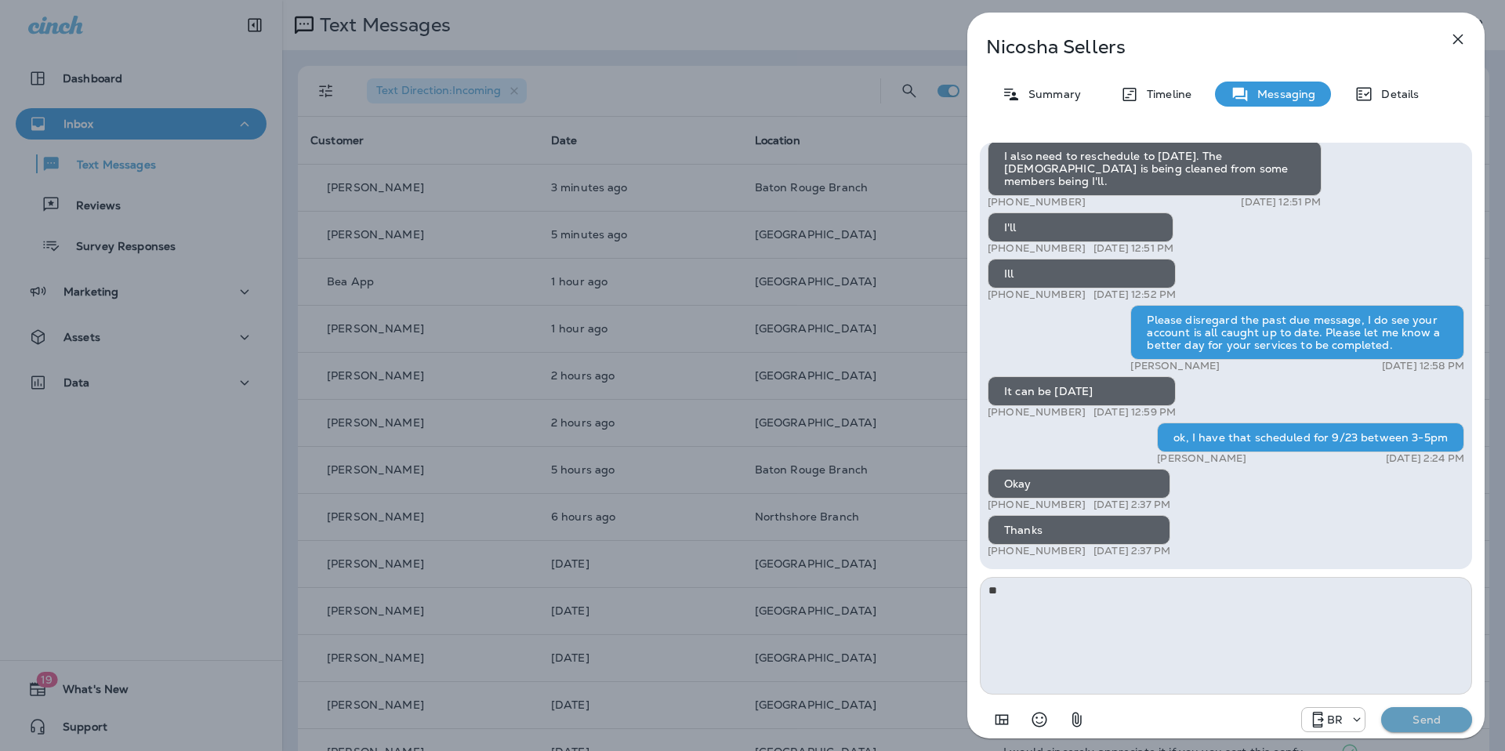
click at [1409, 716] on p "Send" at bounding box center [1427, 720] width 66 height 14
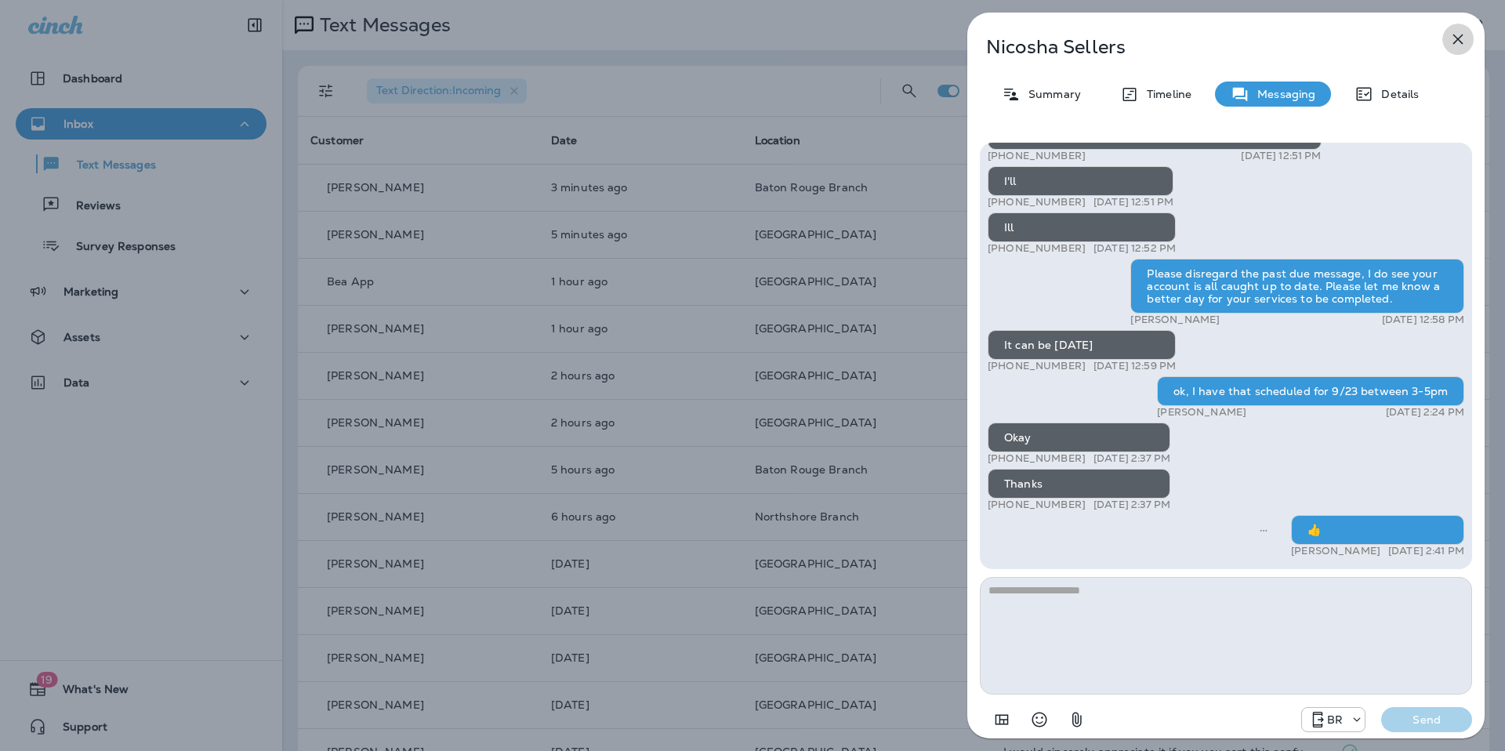
click at [1466, 38] on icon "button" at bounding box center [1458, 39] width 19 height 19
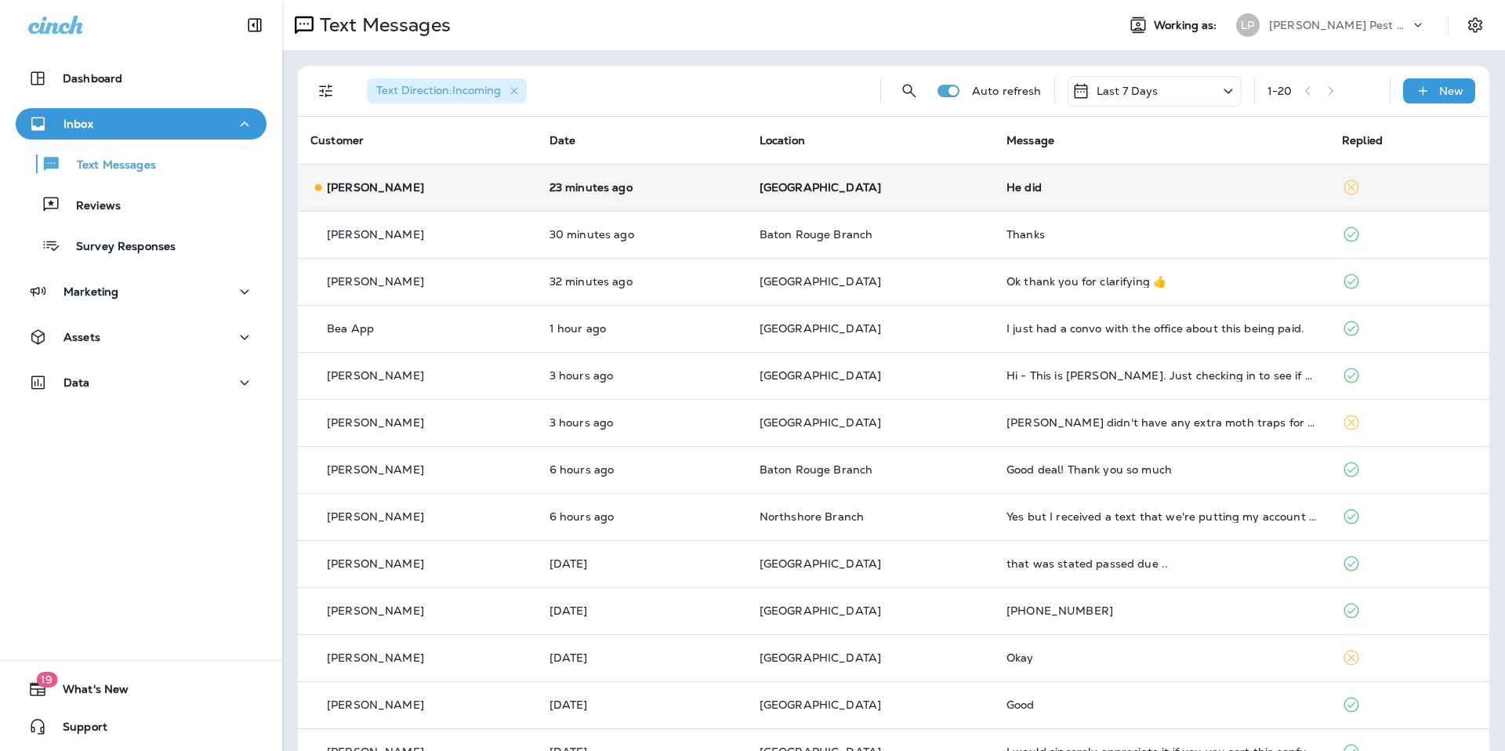
click at [1033, 195] on td "He did" at bounding box center [1162, 187] width 336 height 47
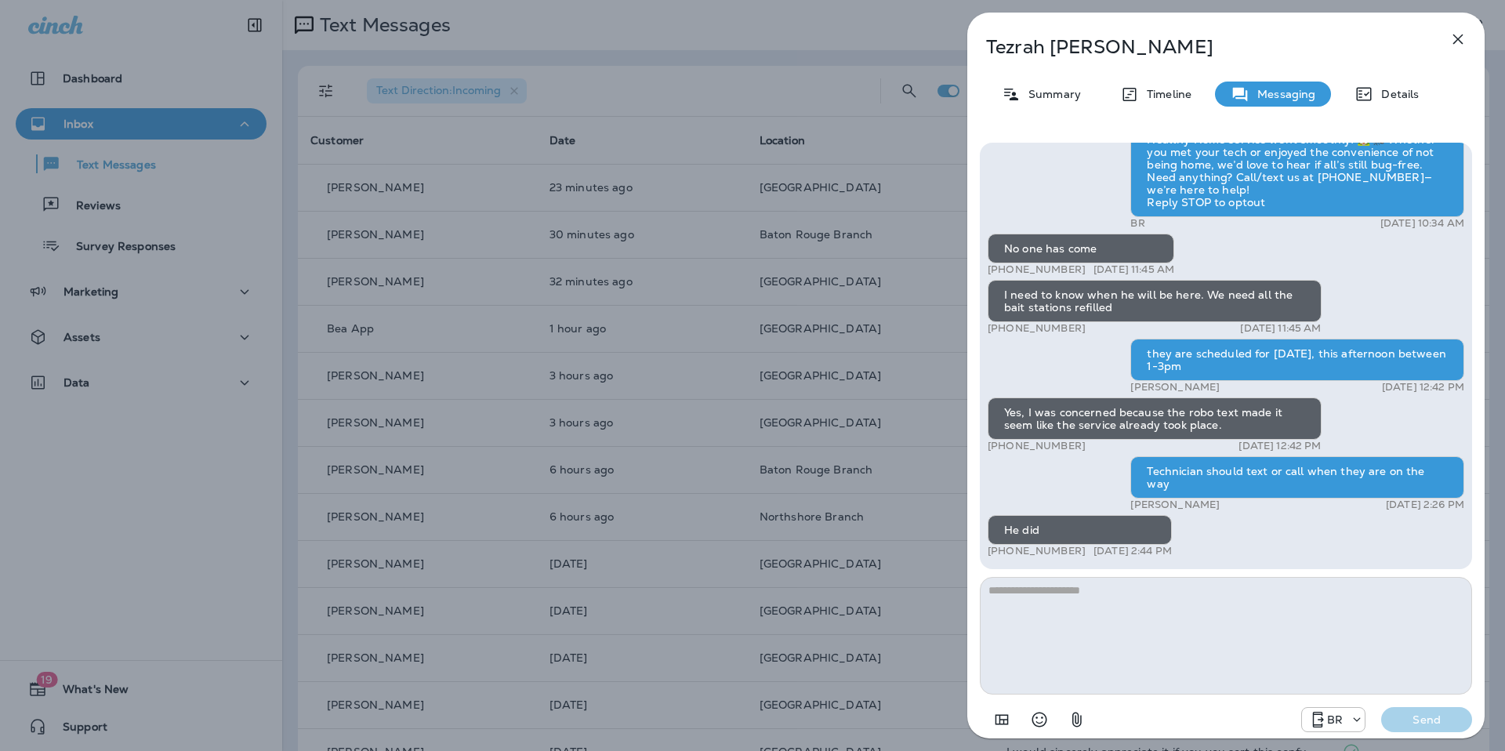
scroll to position [1, 0]
type textarea "**********"
click at [1447, 721] on p "Send" at bounding box center [1427, 720] width 66 height 14
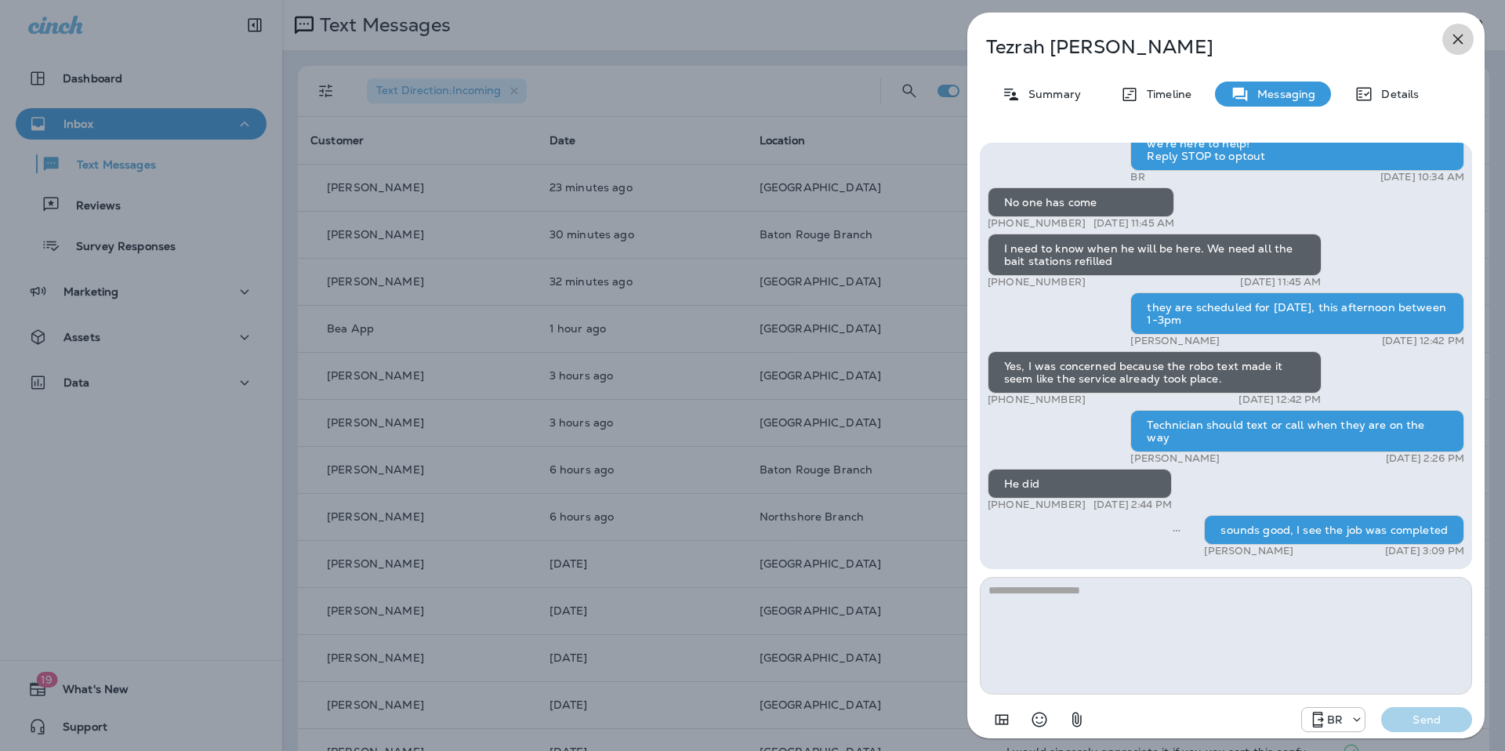
click at [1452, 42] on icon "button" at bounding box center [1458, 39] width 19 height 19
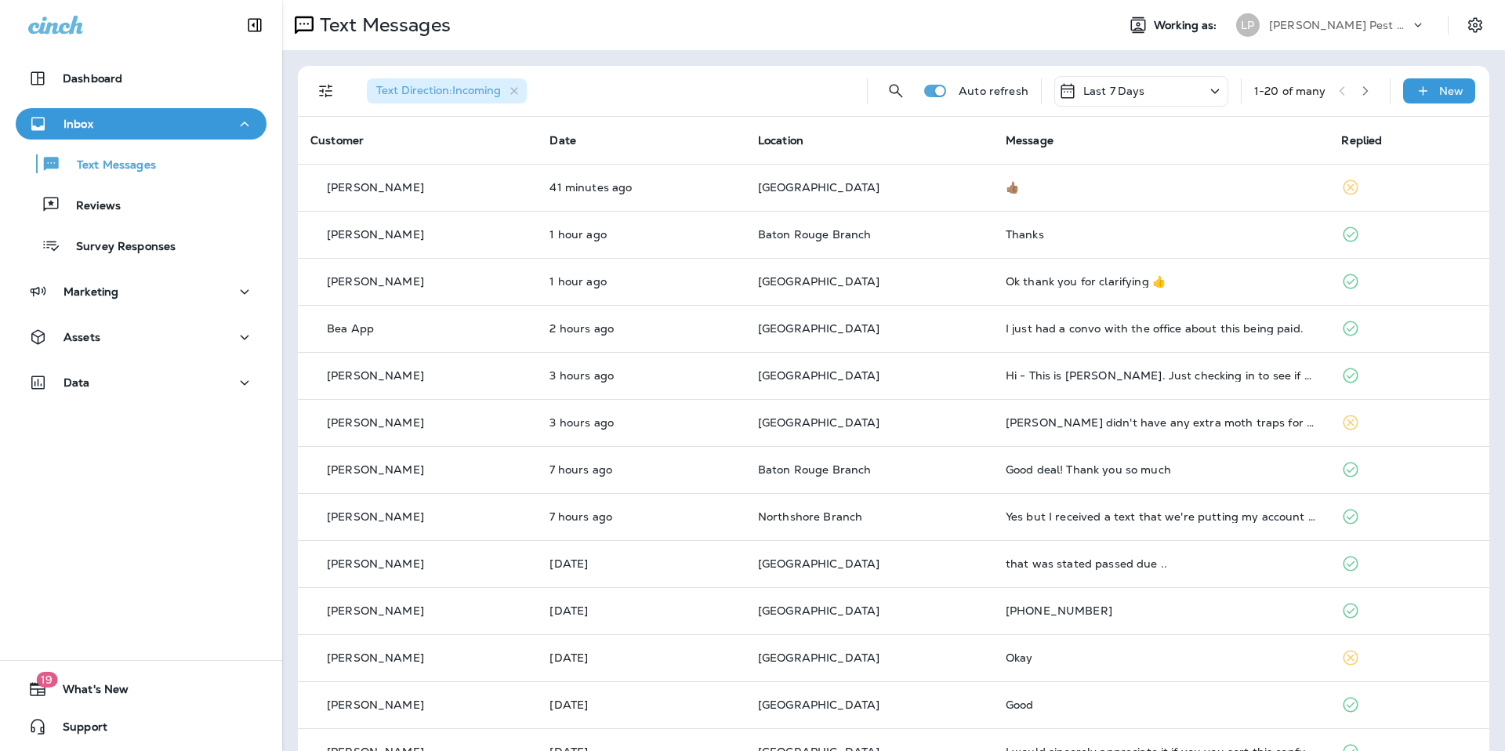
click at [639, 60] on div "Text Direction : Incoming Auto refresh Last 7 Days 1 - 20 of many New Customer …" at bounding box center [893, 585] width 1223 height 1071
